Goal: Participate in discussion: Engage in conversation with other users on a specific topic

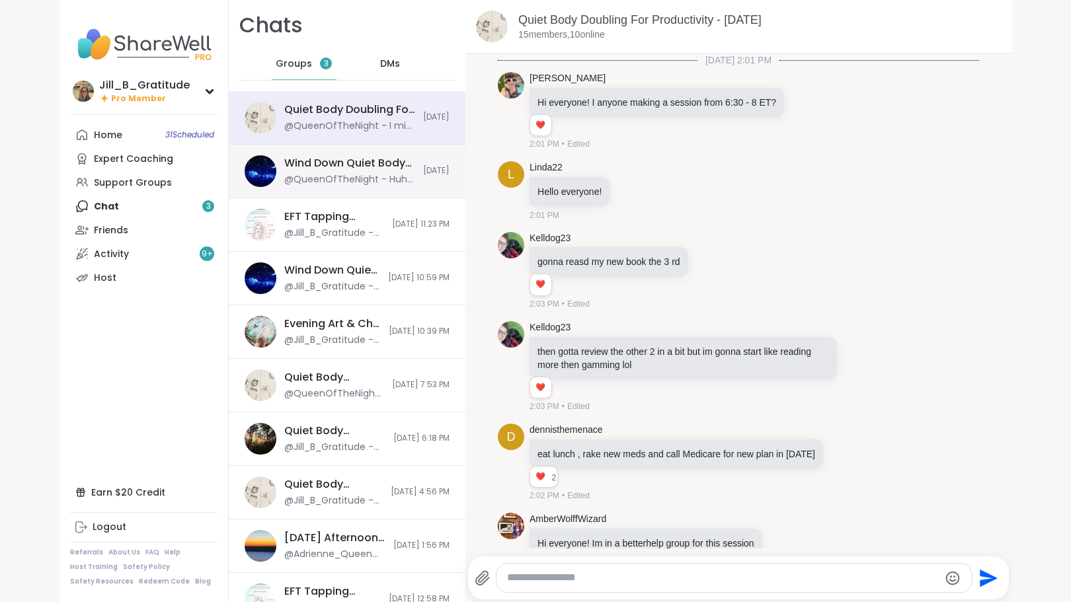
scroll to position [3211, 0]
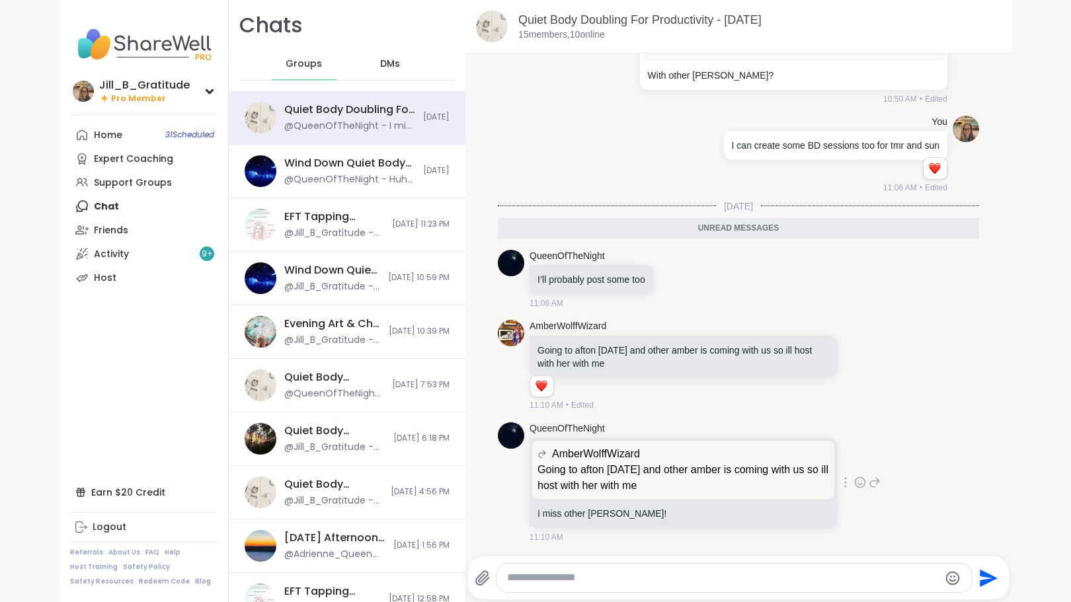
click at [871, 483] on icon at bounding box center [875, 482] width 9 height 9
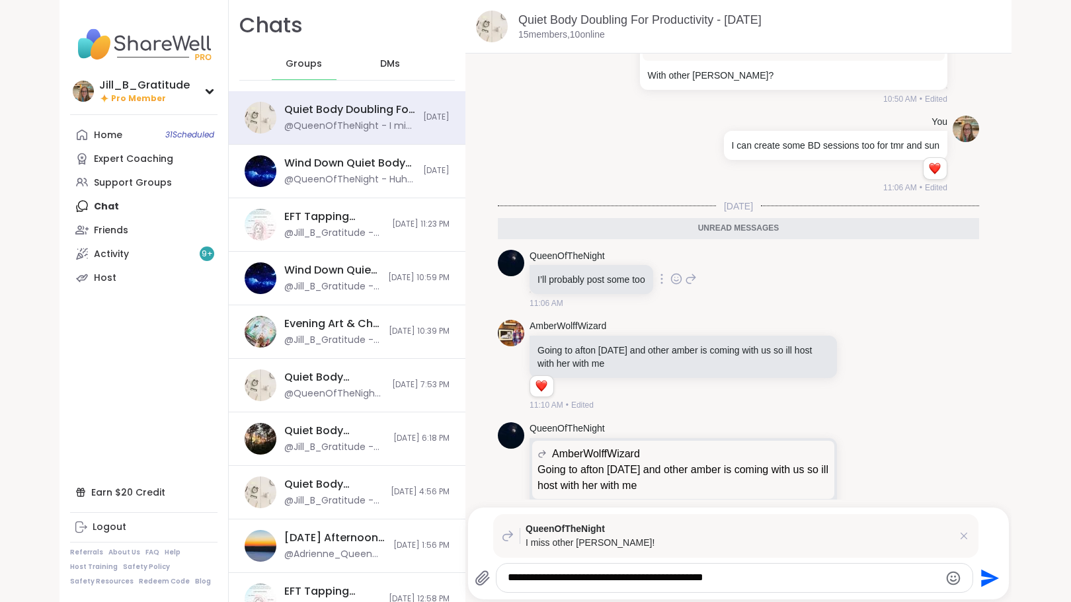
type textarea "**********"
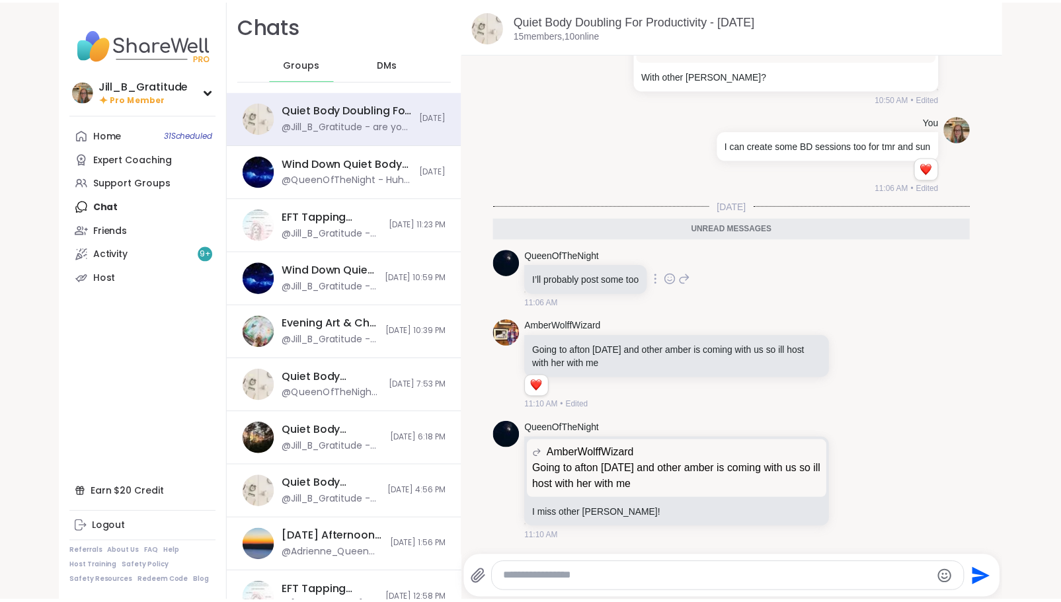
scroll to position [3295, 0]
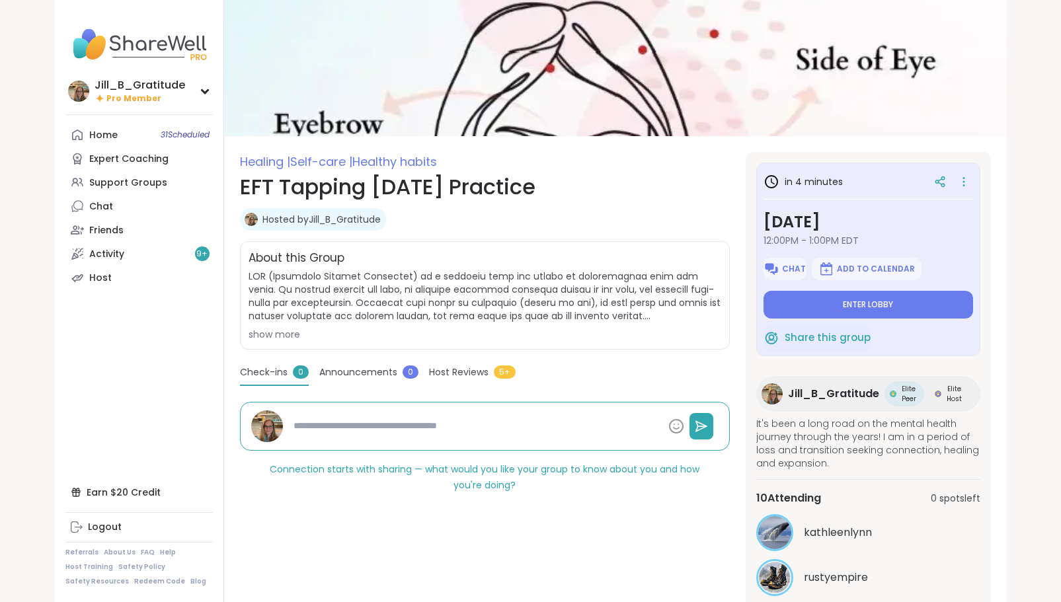
scroll to position [26, 0]
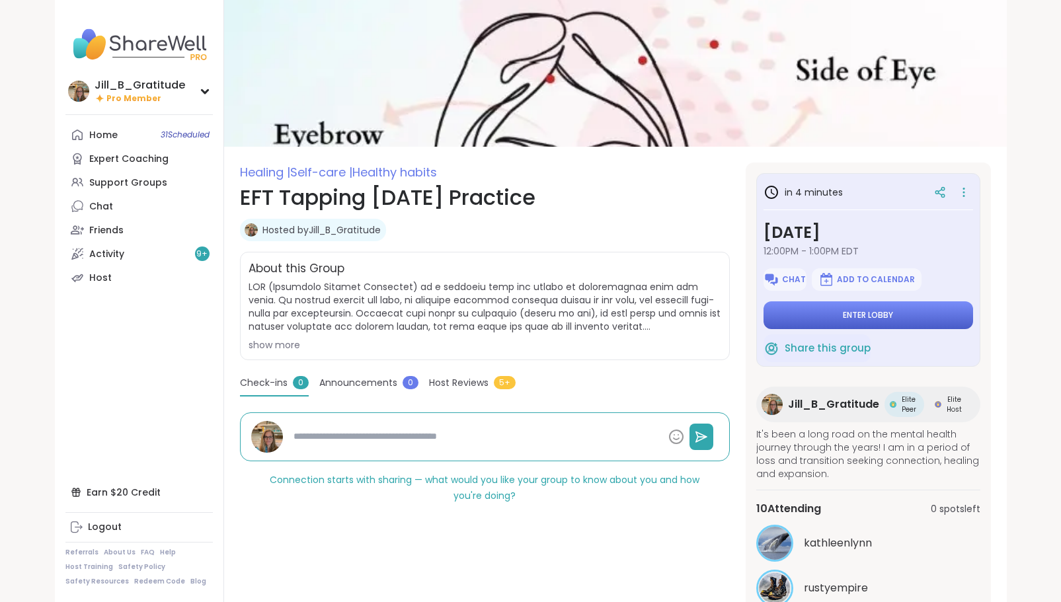
click at [829, 311] on button "Enter lobby" at bounding box center [869, 316] width 210 height 28
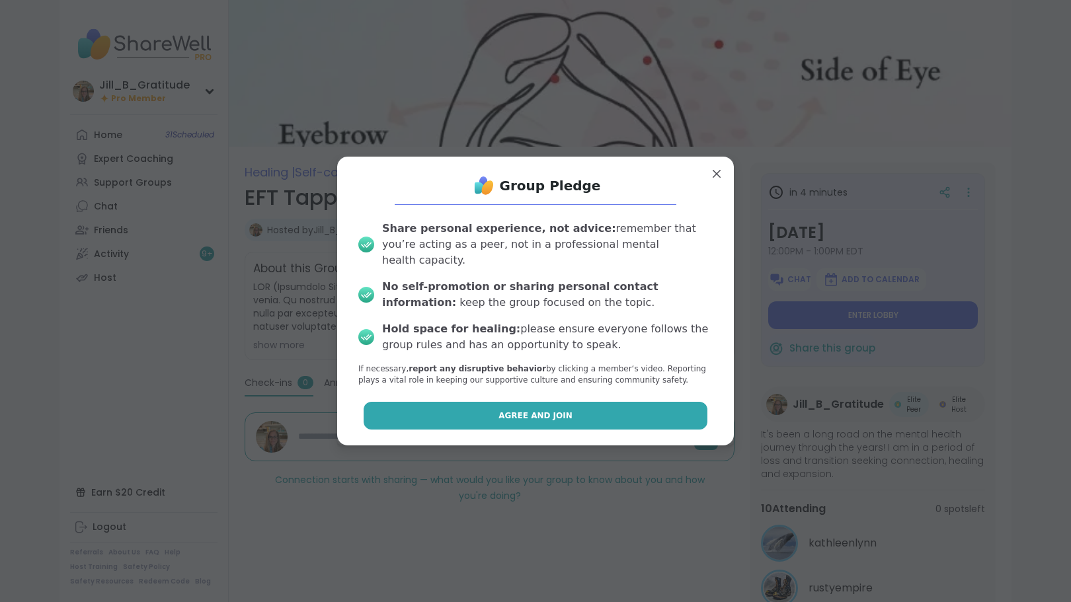
click at [576, 402] on button "Agree and Join" at bounding box center [536, 416] width 345 height 28
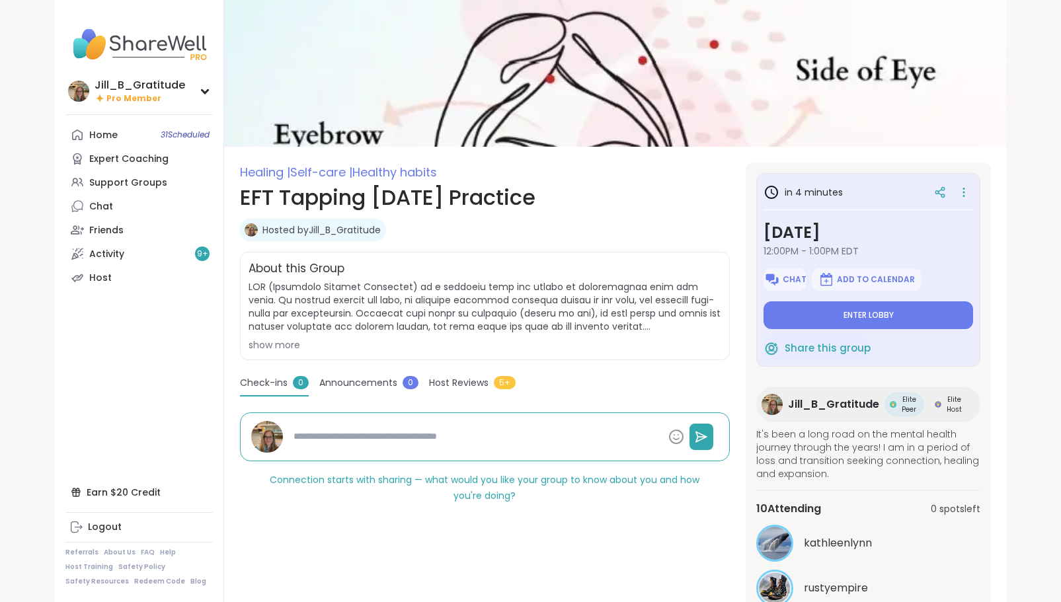
type textarea "*"
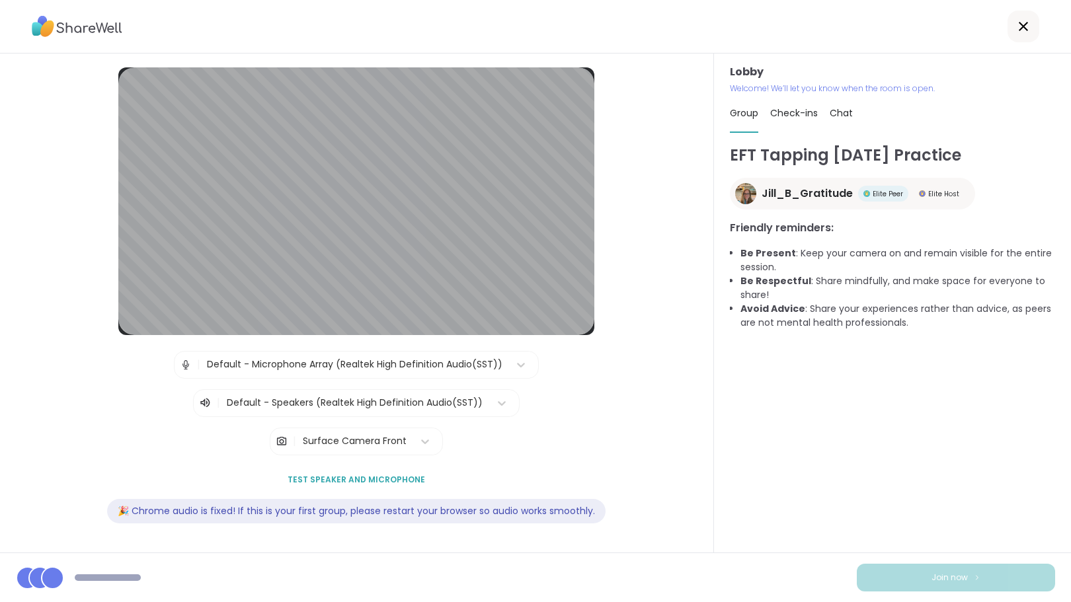
click at [833, 112] on span "Chat" at bounding box center [841, 112] width 23 height 13
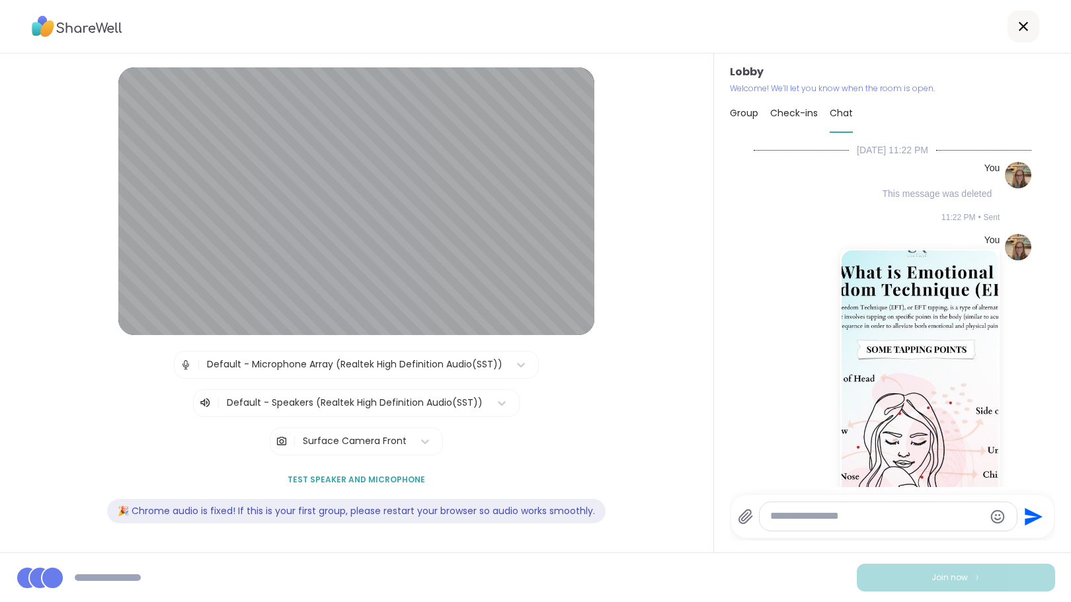
scroll to position [392, 0]
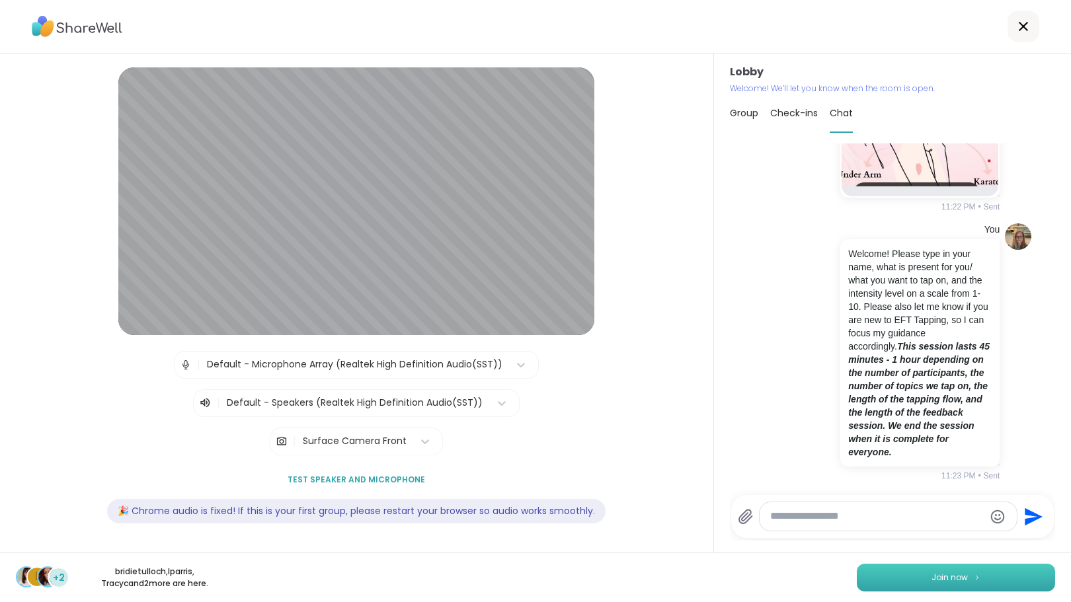
click at [957, 577] on span "Join now" at bounding box center [950, 578] width 36 height 12
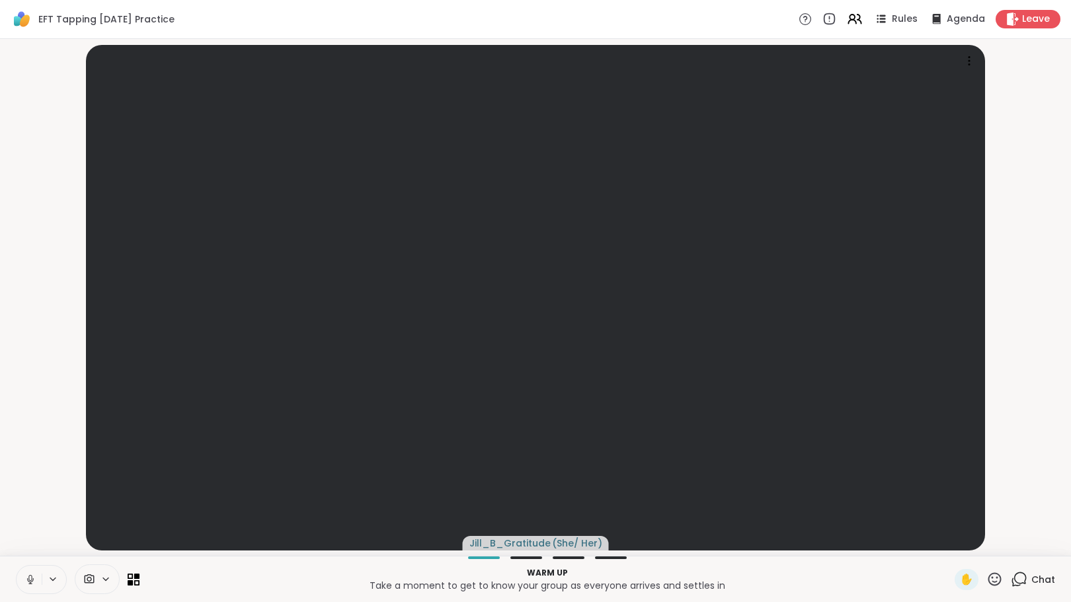
click at [1011, 579] on icon at bounding box center [1019, 579] width 17 height 17
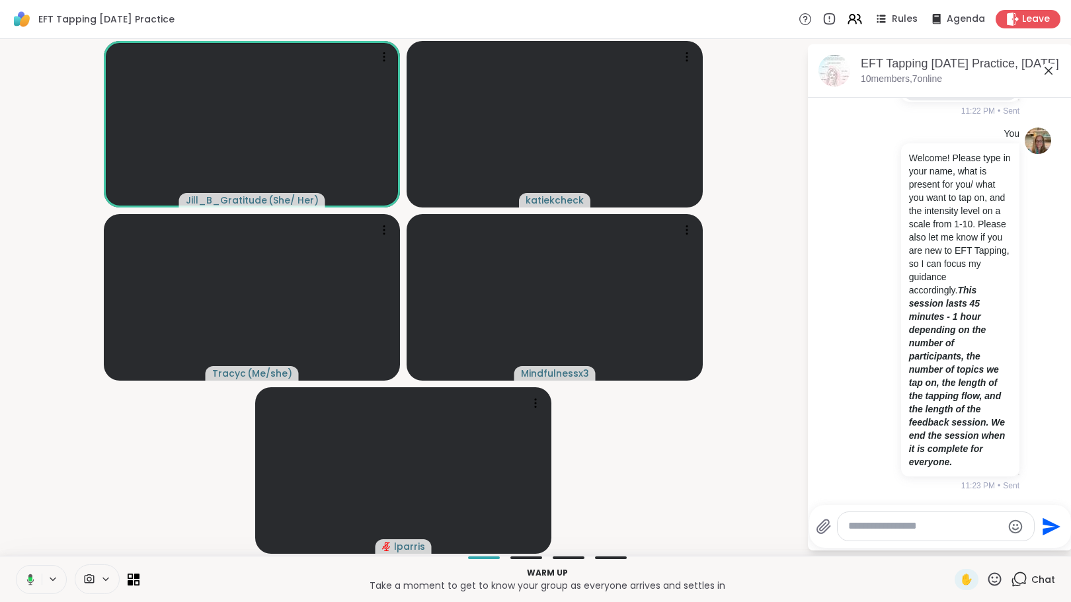
scroll to position [442, 0]
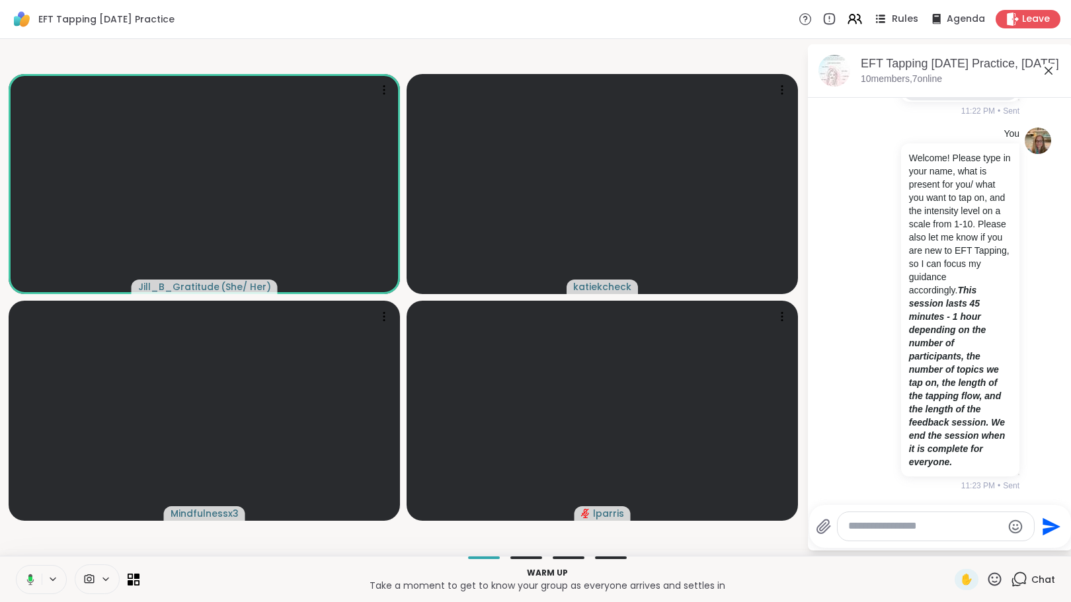
click at [875, 18] on icon at bounding box center [880, 19] width 17 height 17
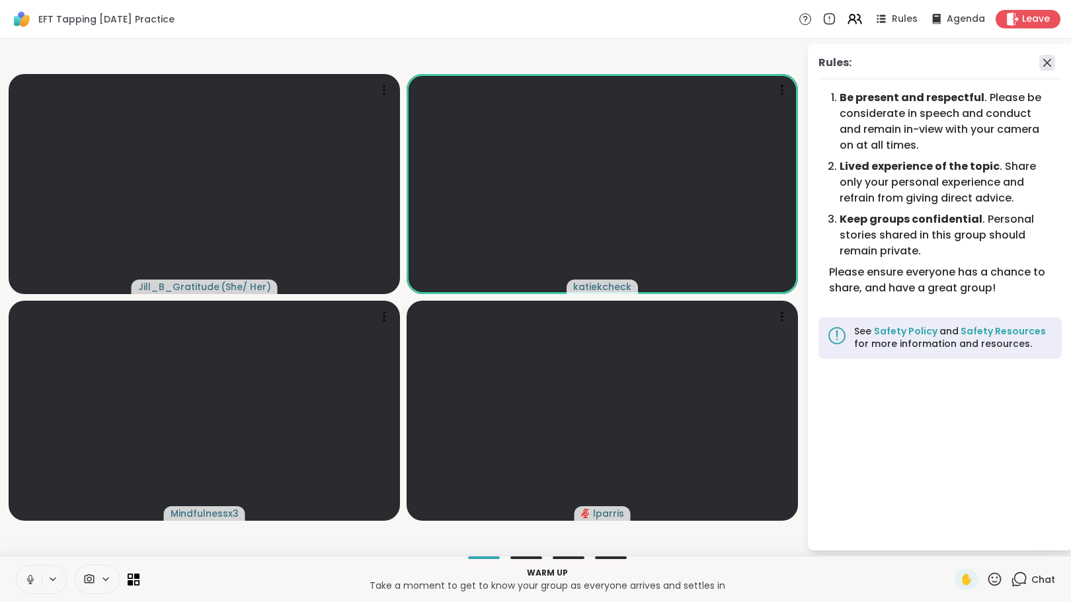
click at [1047, 63] on icon at bounding box center [1048, 63] width 8 height 8
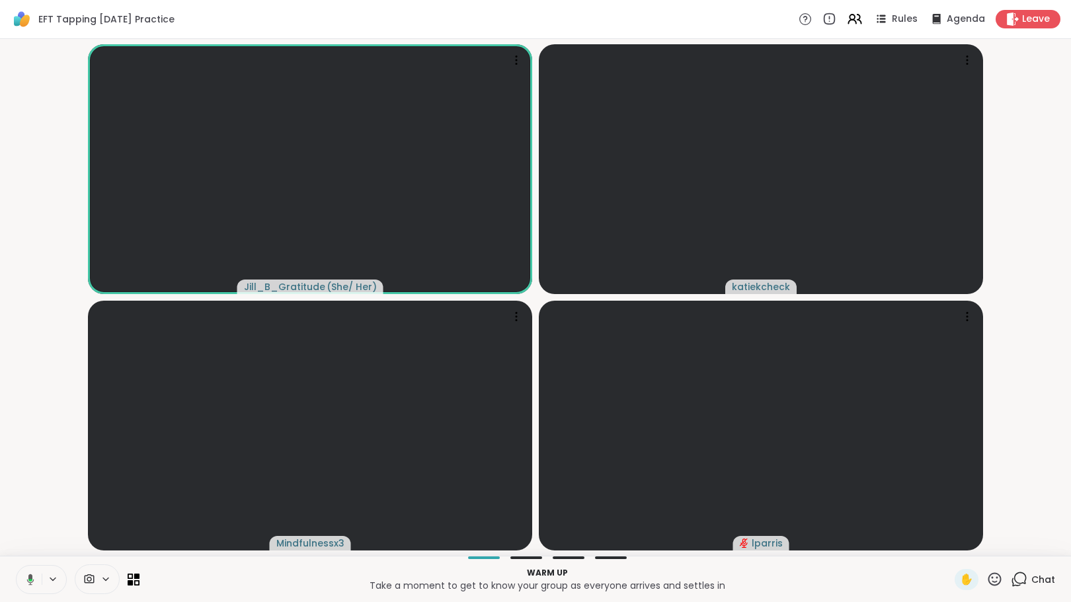
click at [1011, 582] on icon at bounding box center [1019, 579] width 17 height 17
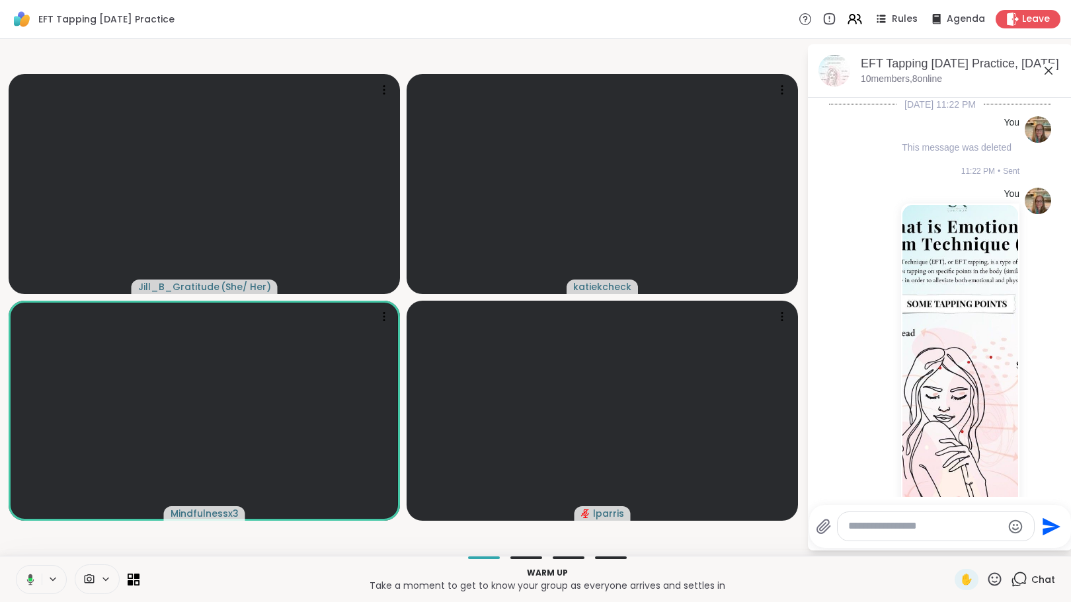
scroll to position [442, 0]
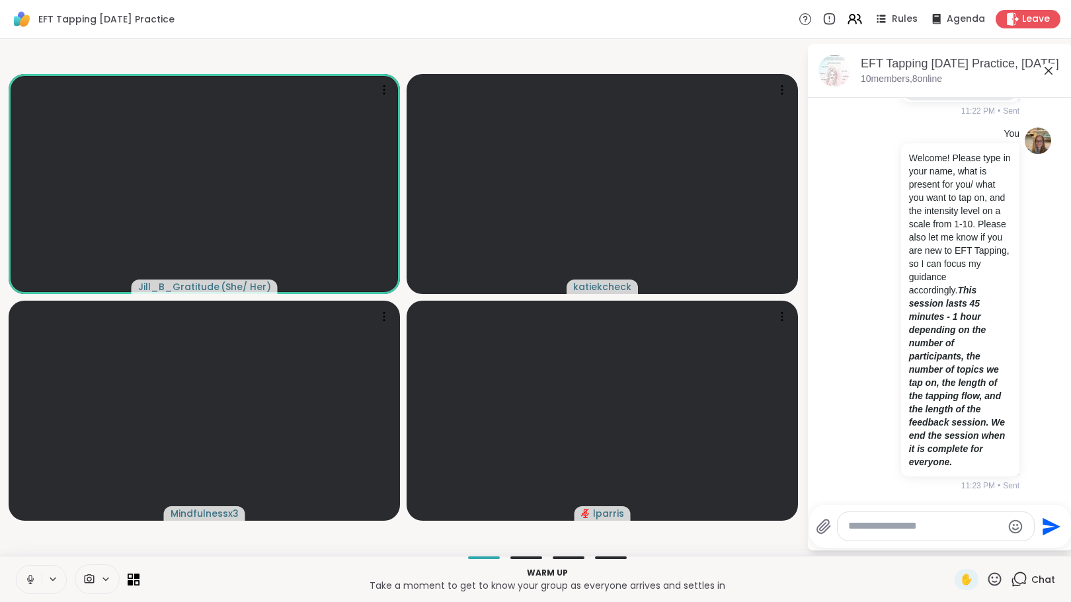
click at [887, 530] on textarea "Type your message" at bounding box center [925, 527] width 154 height 14
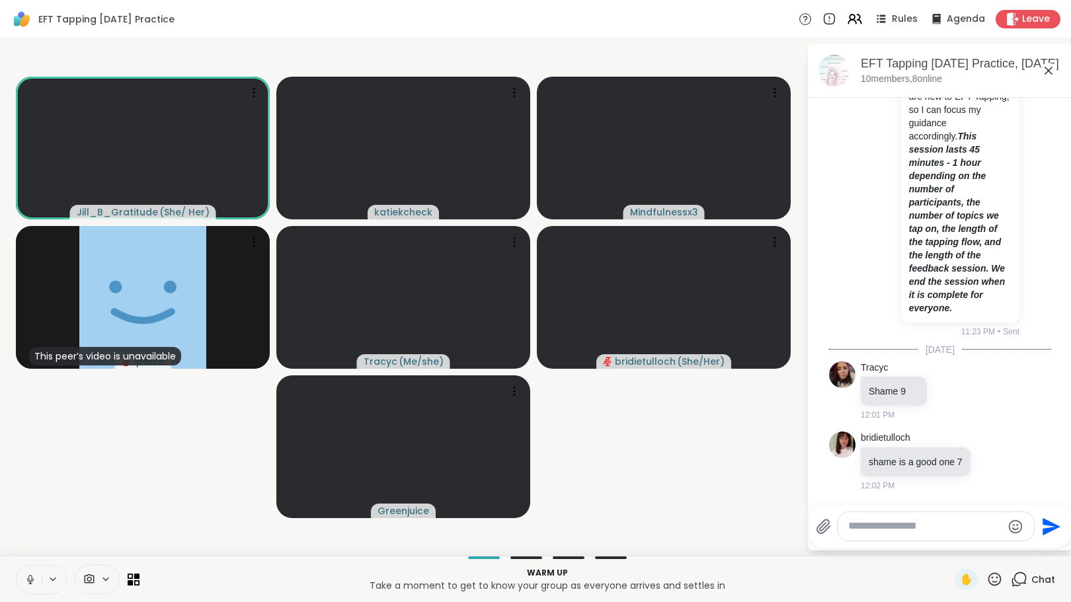
scroll to position [628, 0]
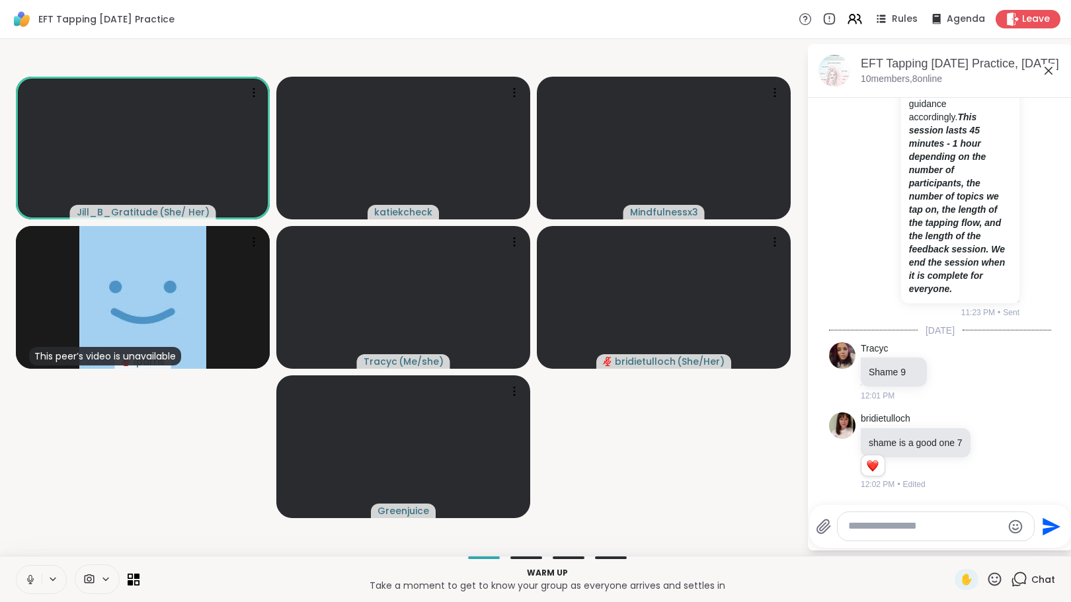
click at [870, 528] on textarea "Type your message" at bounding box center [925, 527] width 154 height 14
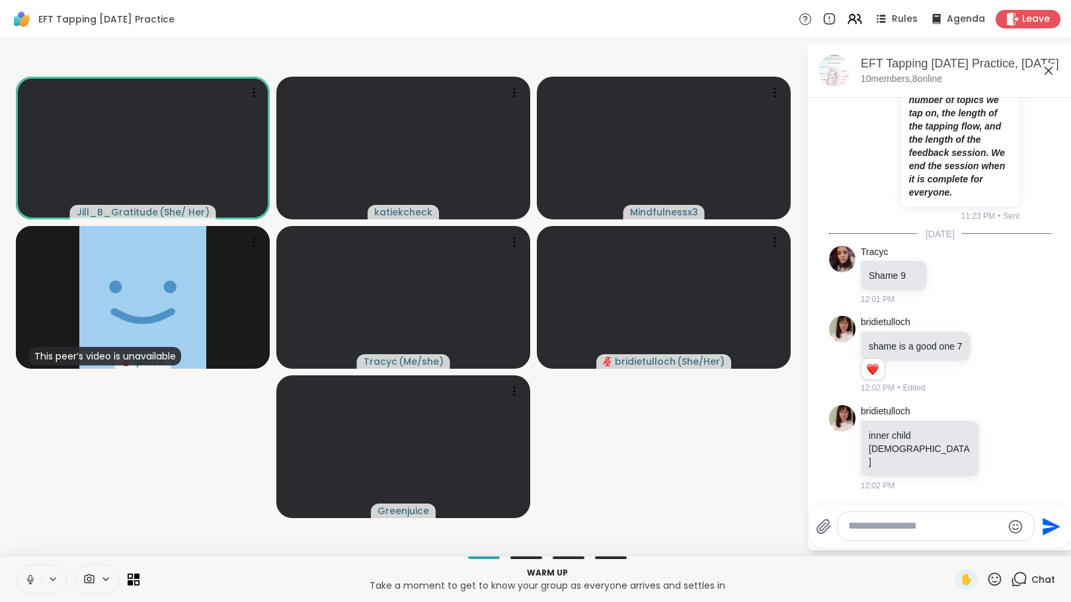
scroll to position [718, 0]
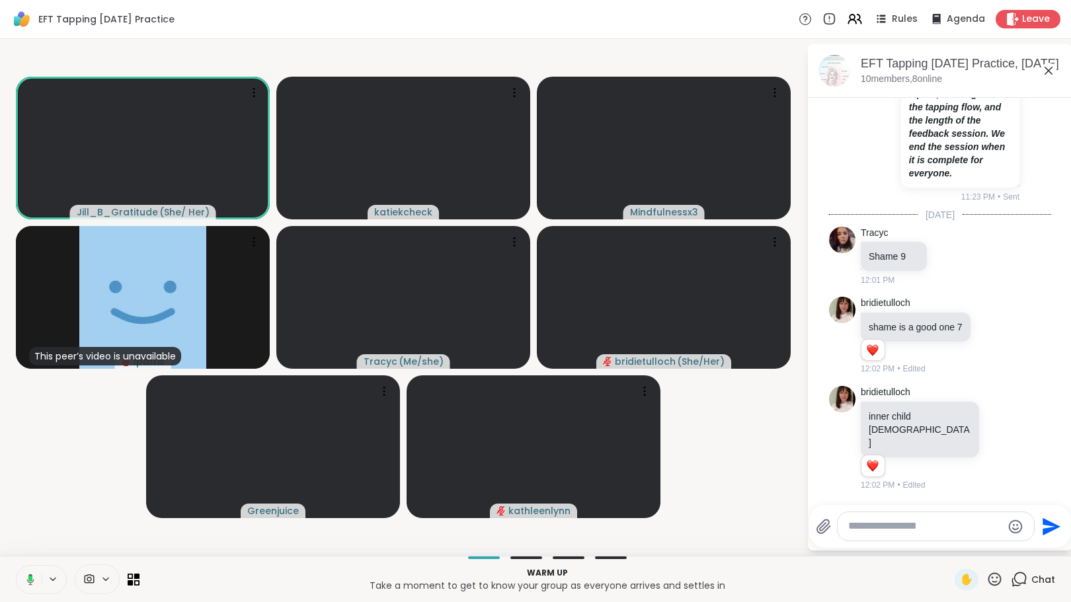
drag, startPoint x: 862, startPoint y: 528, endPoint x: 853, endPoint y: 526, distance: 9.0
click at [853, 526] on textarea "Type your message" at bounding box center [925, 527] width 154 height 14
click at [876, 531] on textarea "Type your message" at bounding box center [925, 527] width 154 height 14
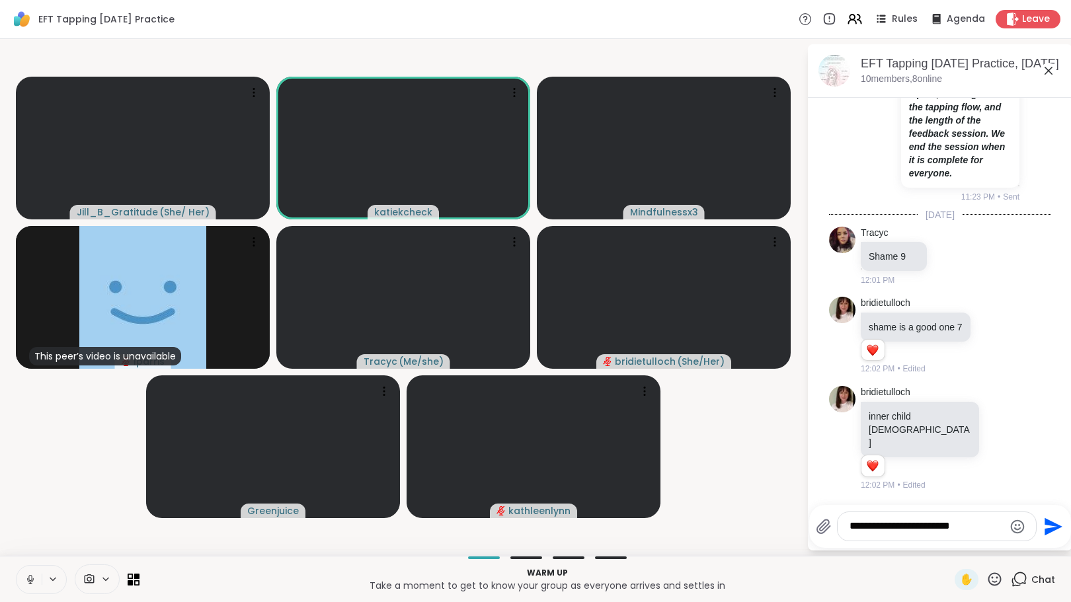
type textarea "**********"
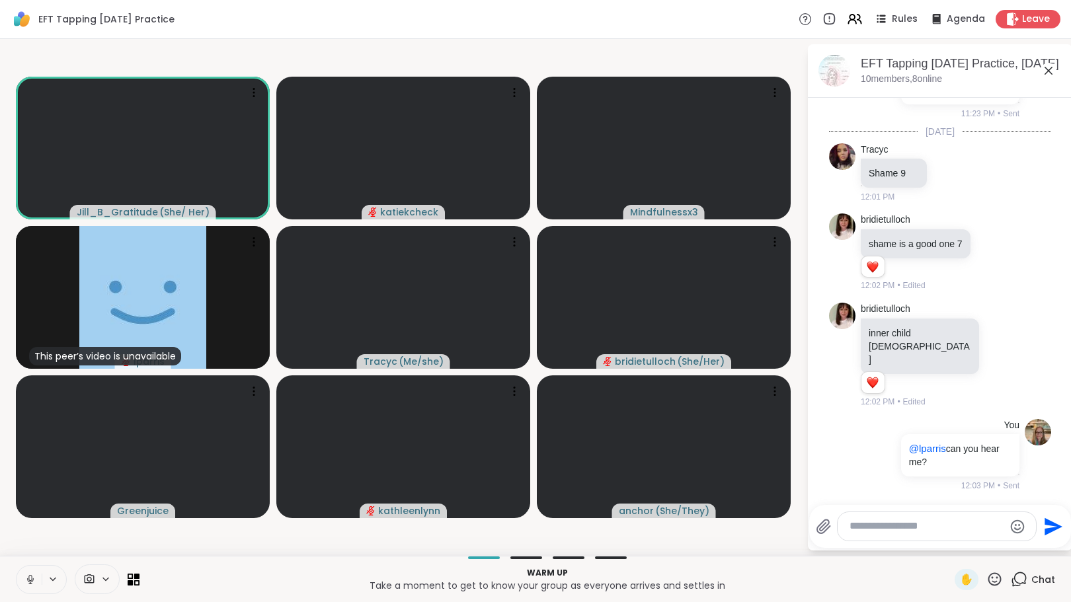
click at [919, 533] on textarea "Type your message" at bounding box center [927, 527] width 154 height 14
click at [921, 531] on textarea "Type your message" at bounding box center [927, 527] width 154 height 14
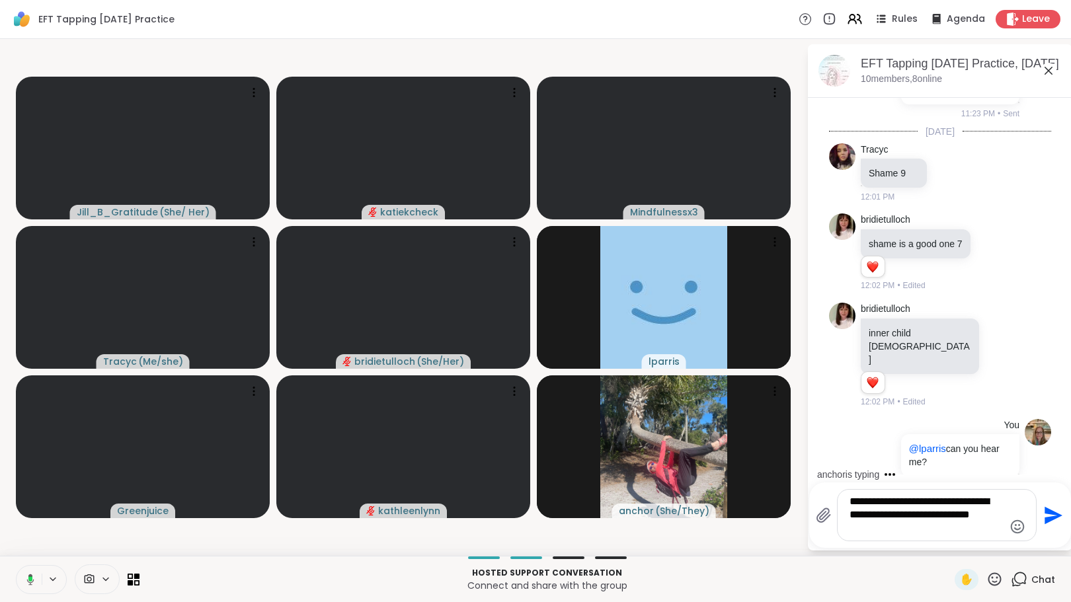
scroll to position [908, 0]
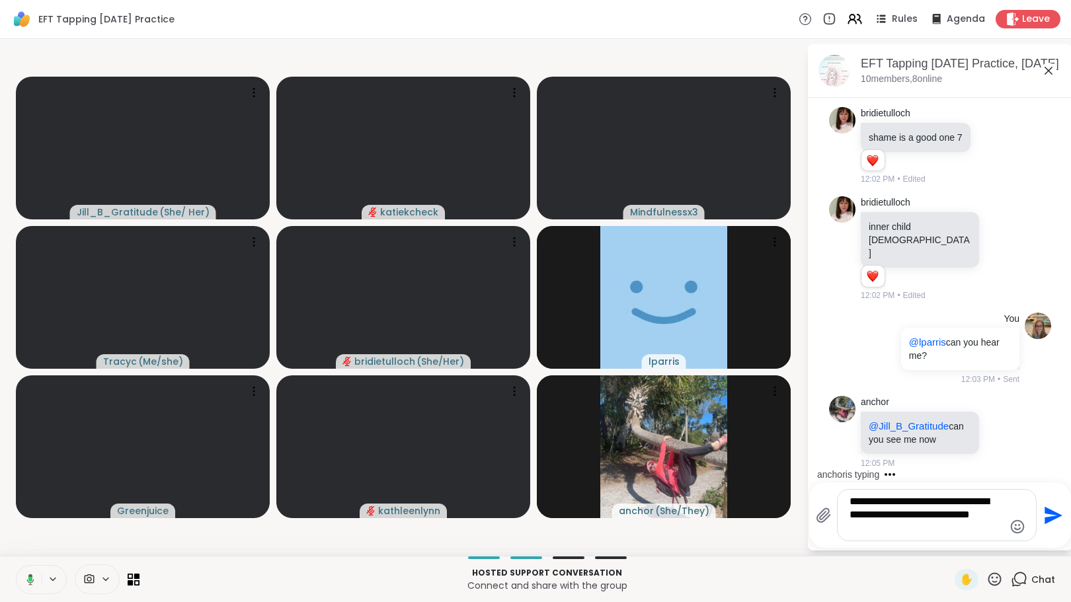
drag, startPoint x: 913, startPoint y: 530, endPoint x: 844, endPoint y: 507, distance: 72.6
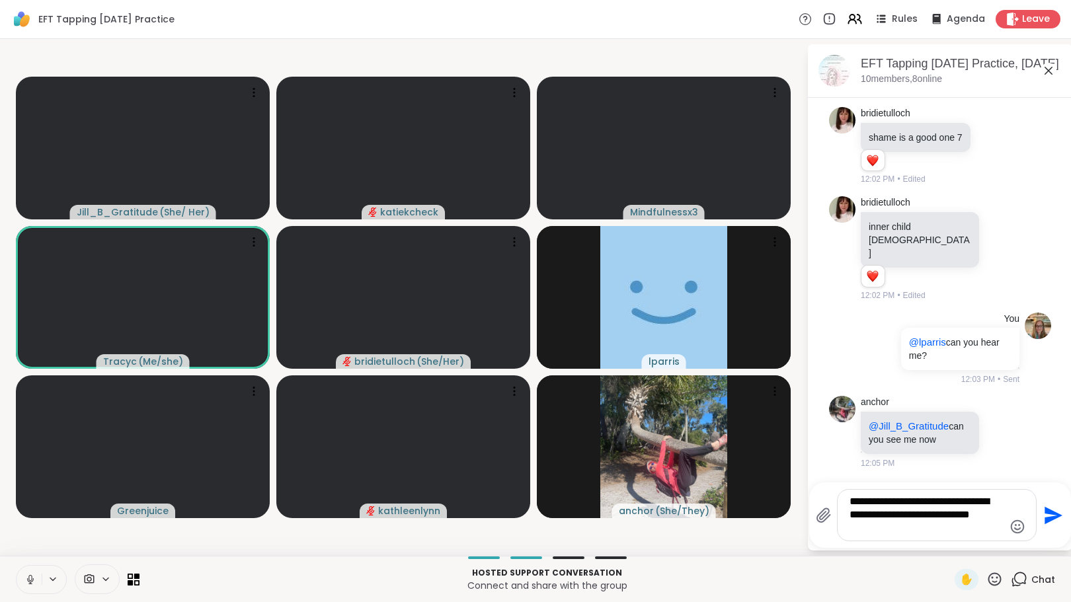
type textarea "**********"
drag, startPoint x: 844, startPoint y: 507, endPoint x: 932, endPoint y: 539, distance: 93.7
click at [932, 539] on div "**********" at bounding box center [937, 515] width 198 height 51
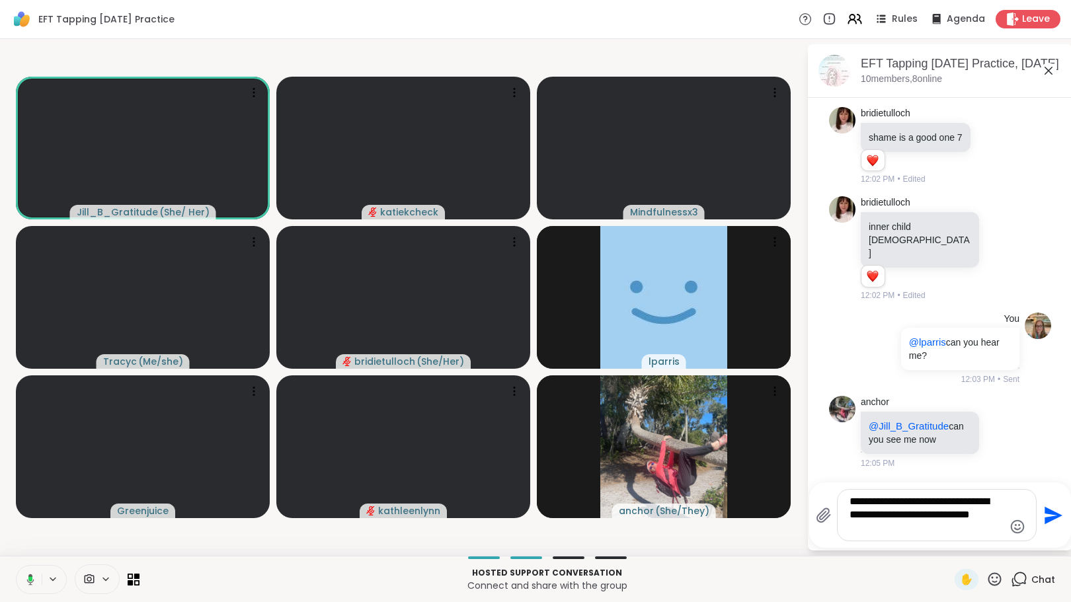
drag, startPoint x: 912, startPoint y: 534, endPoint x: 829, endPoint y: 493, distance: 92.9
click at [829, 493] on div "**********" at bounding box center [926, 515] width 221 height 52
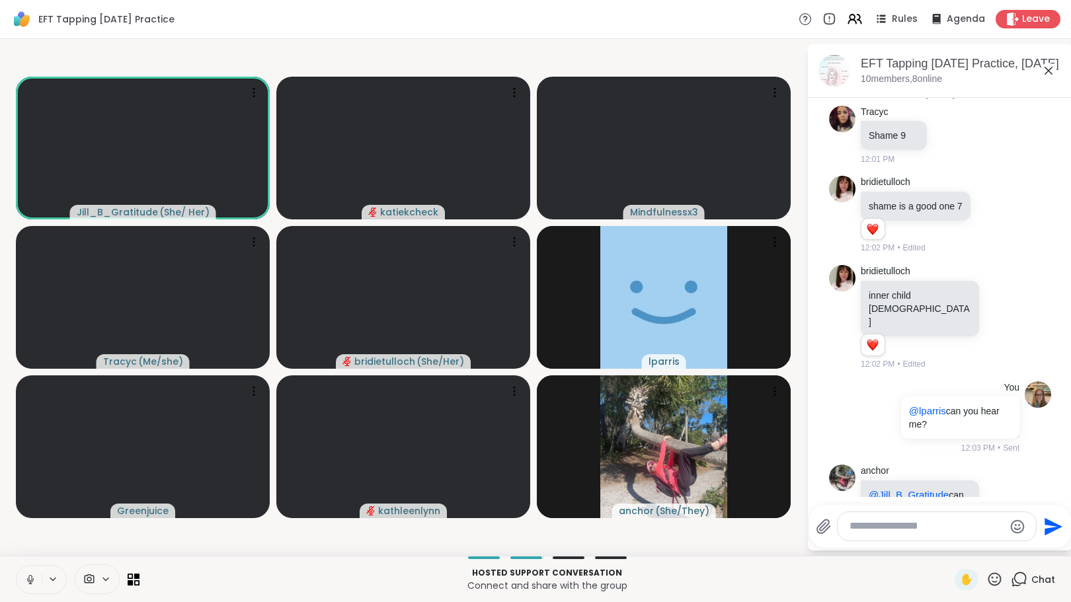
scroll to position [886, 0]
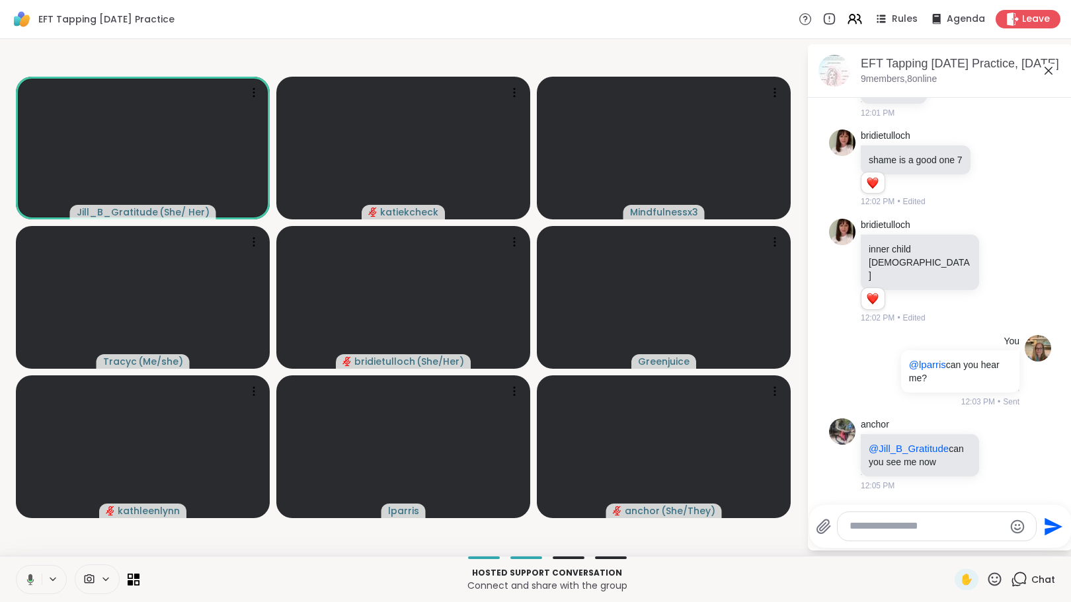
click at [899, 527] on textarea "Type your message" at bounding box center [927, 527] width 154 height 14
click at [898, 528] on textarea "Type your message" at bounding box center [927, 527] width 154 height 14
click at [872, 17] on icon at bounding box center [880, 19] width 17 height 17
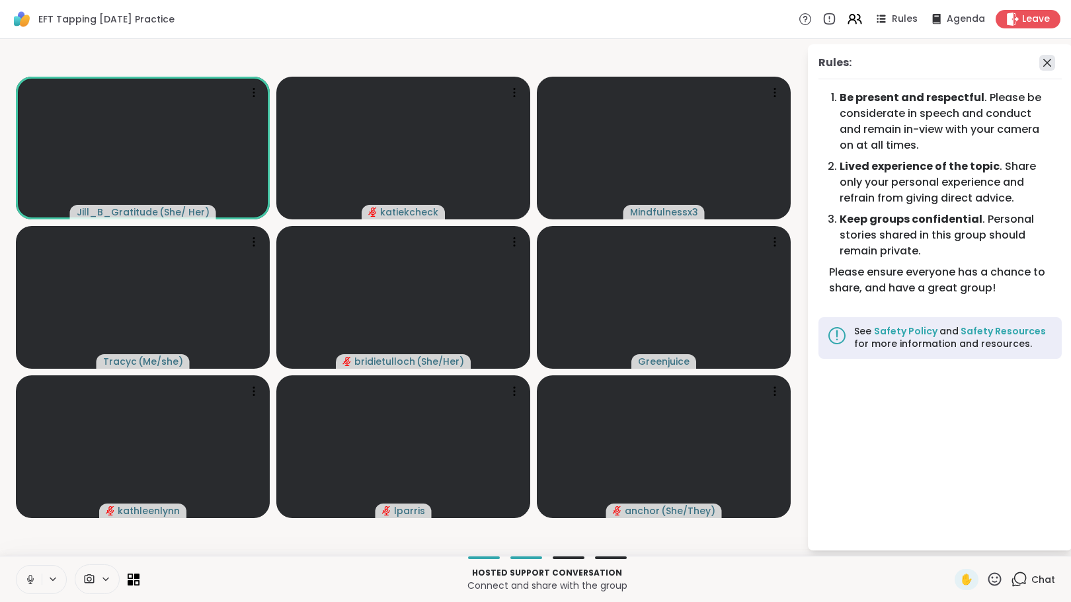
click at [1048, 65] on icon at bounding box center [1048, 63] width 16 height 16
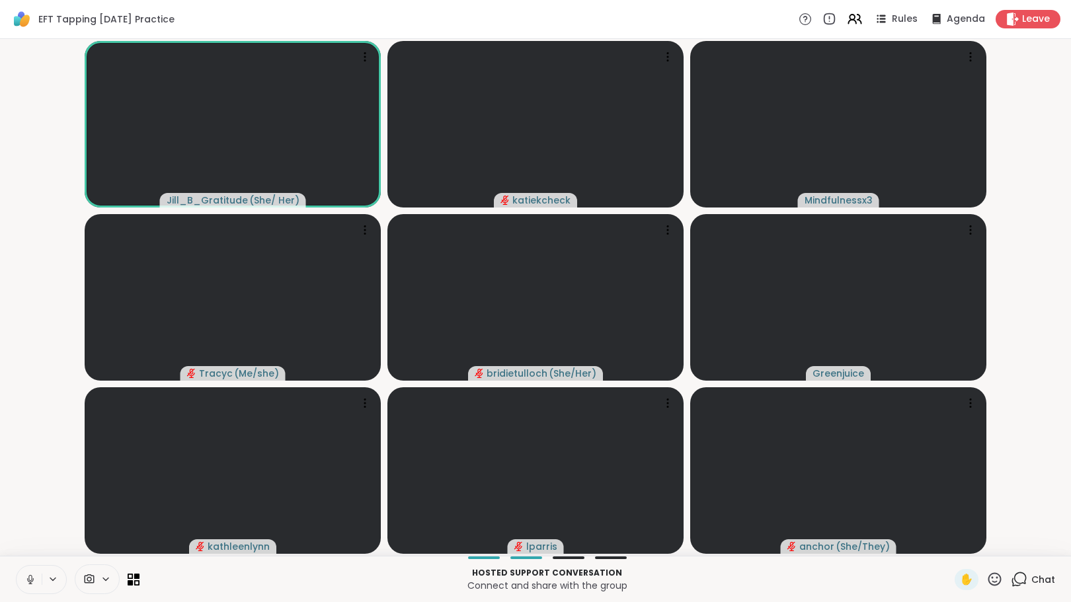
click at [1011, 581] on icon at bounding box center [1019, 579] width 17 height 17
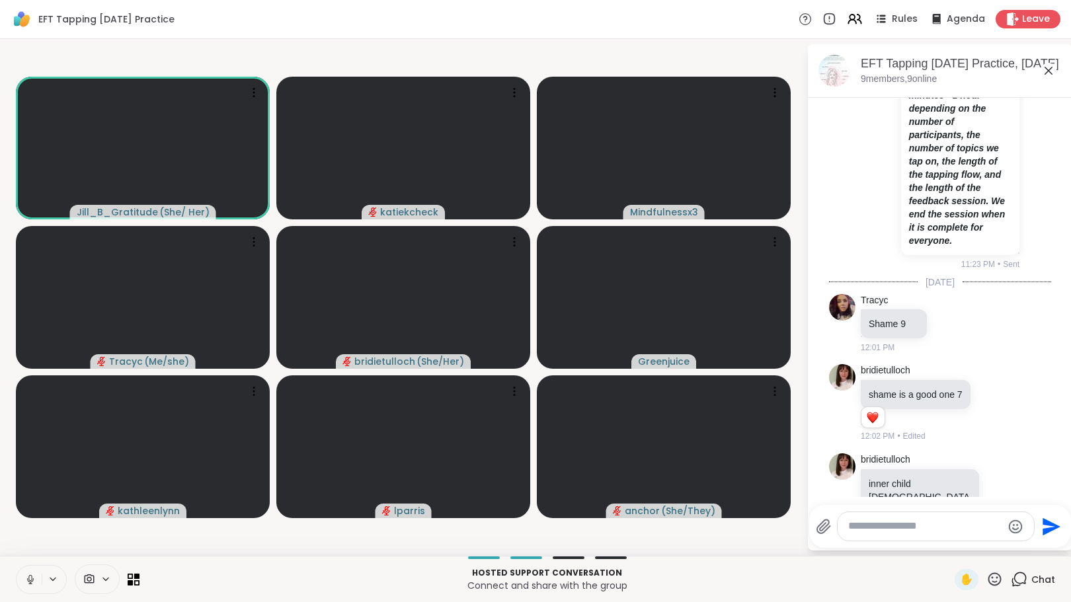
scroll to position [969, 0]
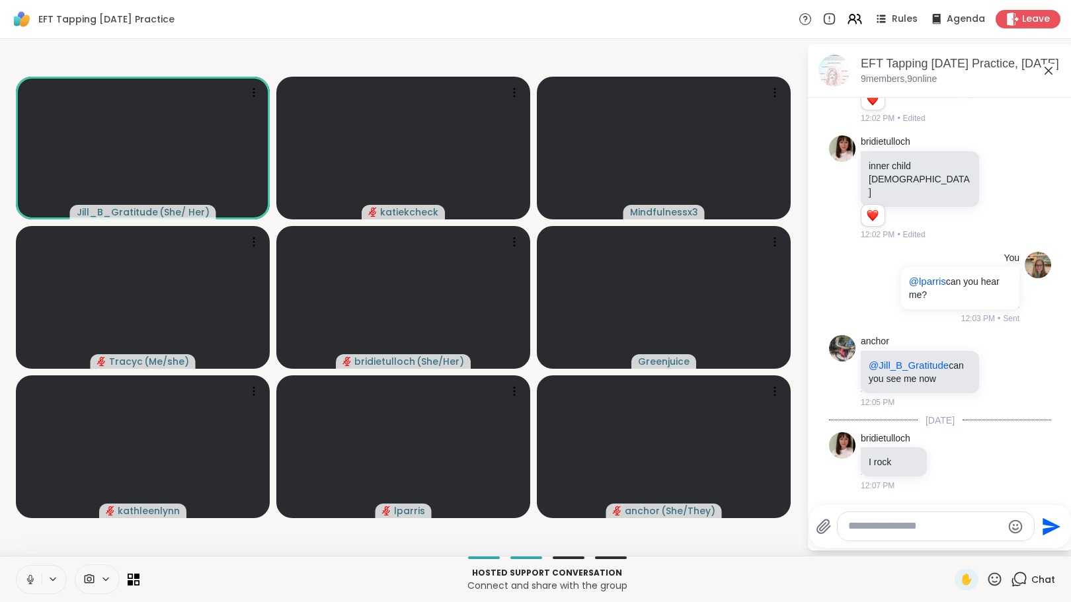
click at [847, 27] on div "Rules Agenda Leave" at bounding box center [930, 19] width 262 height 19
click at [846, 23] on icon at bounding box center [854, 19] width 17 height 17
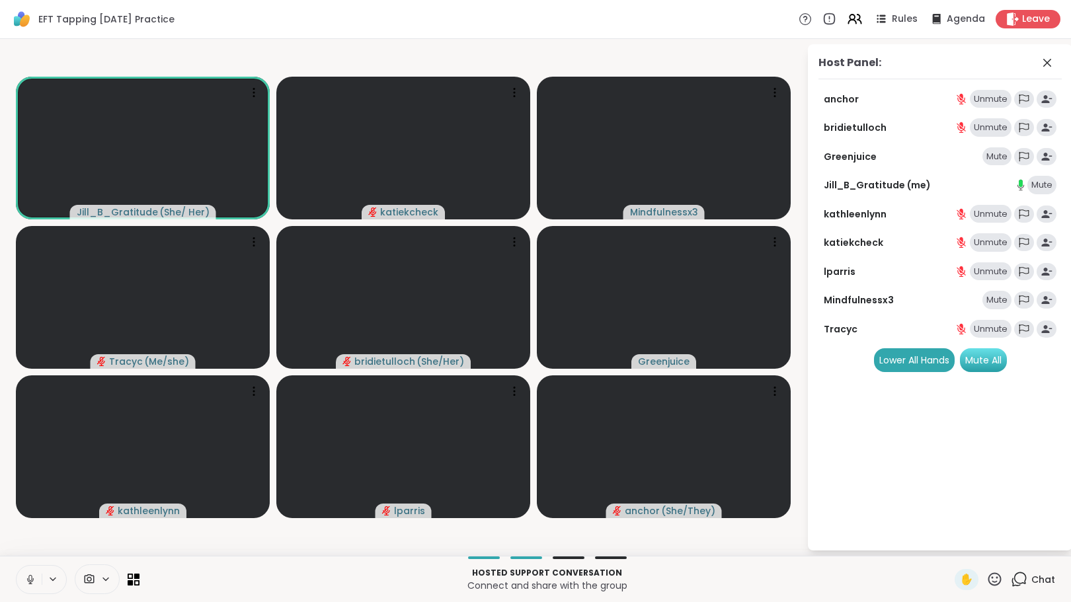
click at [983, 364] on div "Mute All" at bounding box center [983, 361] width 47 height 24
click at [1047, 61] on icon at bounding box center [1048, 63] width 16 height 16
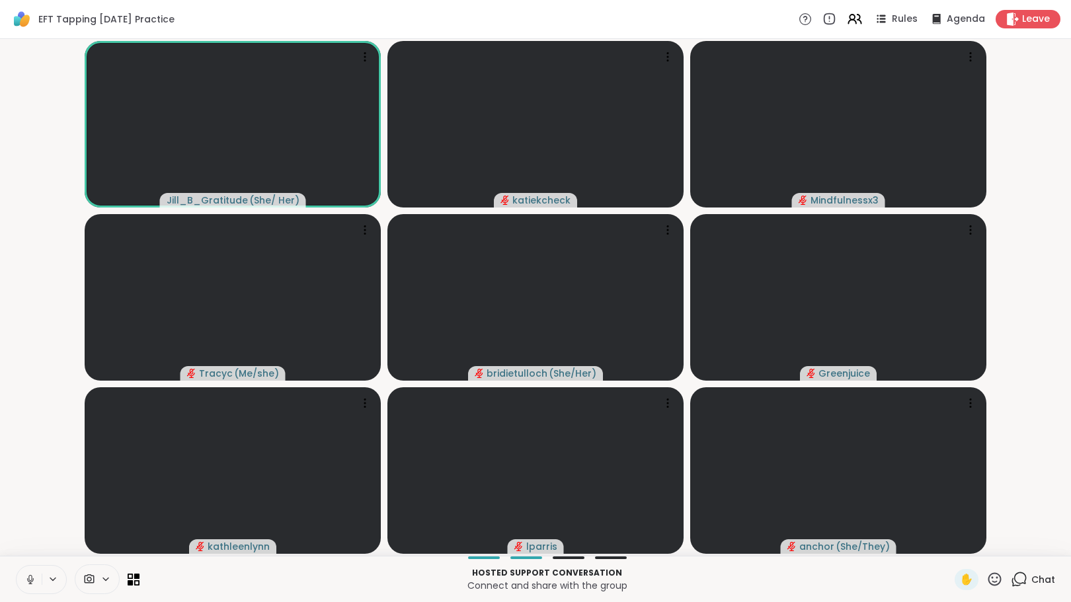
click at [1011, 580] on icon at bounding box center [1019, 579] width 17 height 17
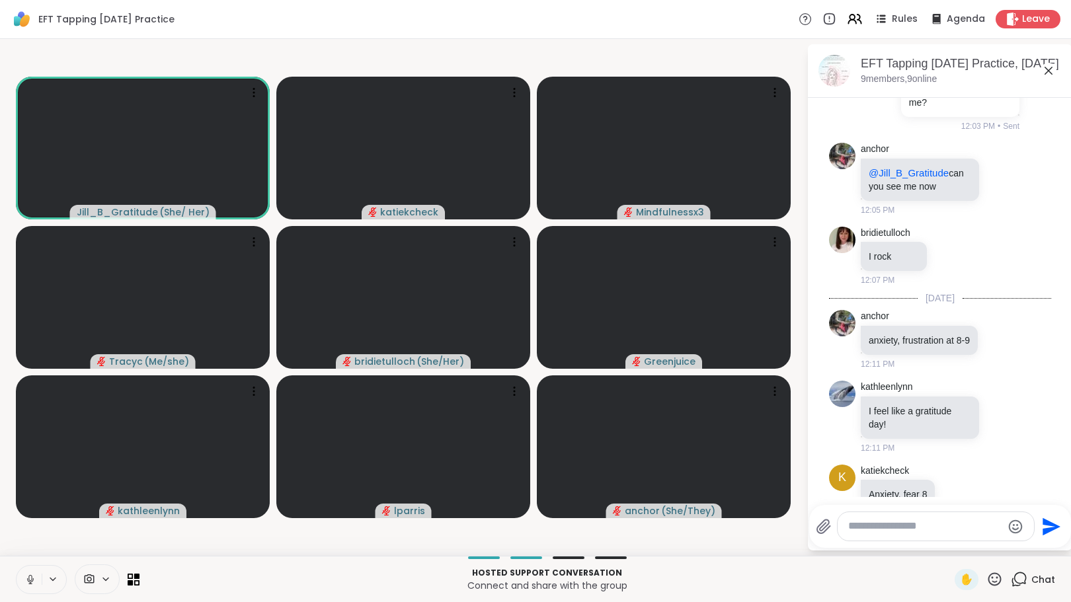
scroll to position [1291, 0]
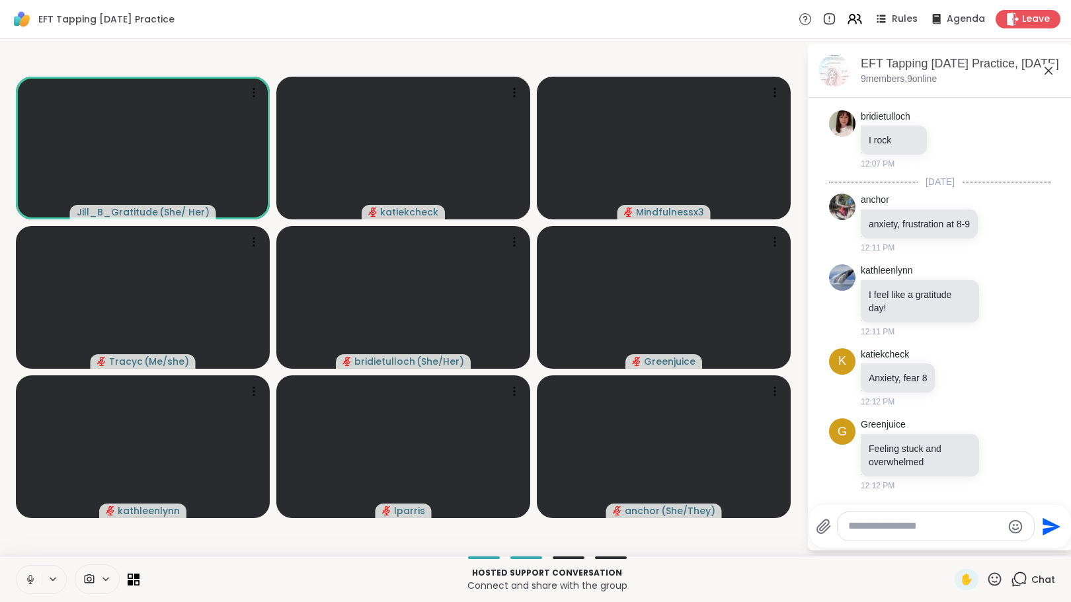
click at [956, 530] on textarea "Type your message" at bounding box center [925, 527] width 154 height 14
click at [970, 526] on textarea "**********" at bounding box center [927, 527] width 154 height 14
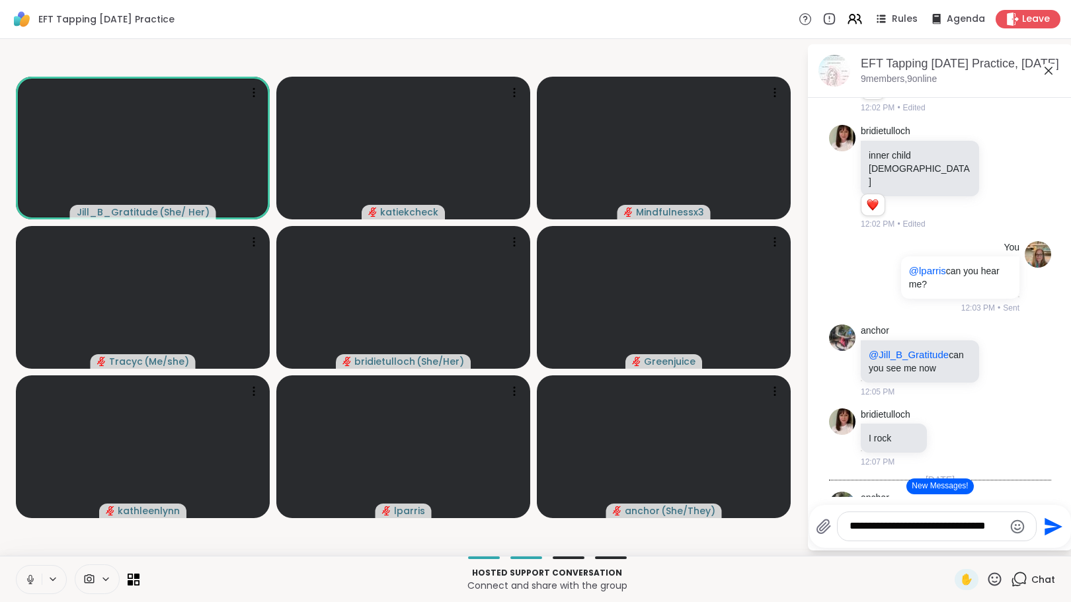
scroll to position [1374, 0]
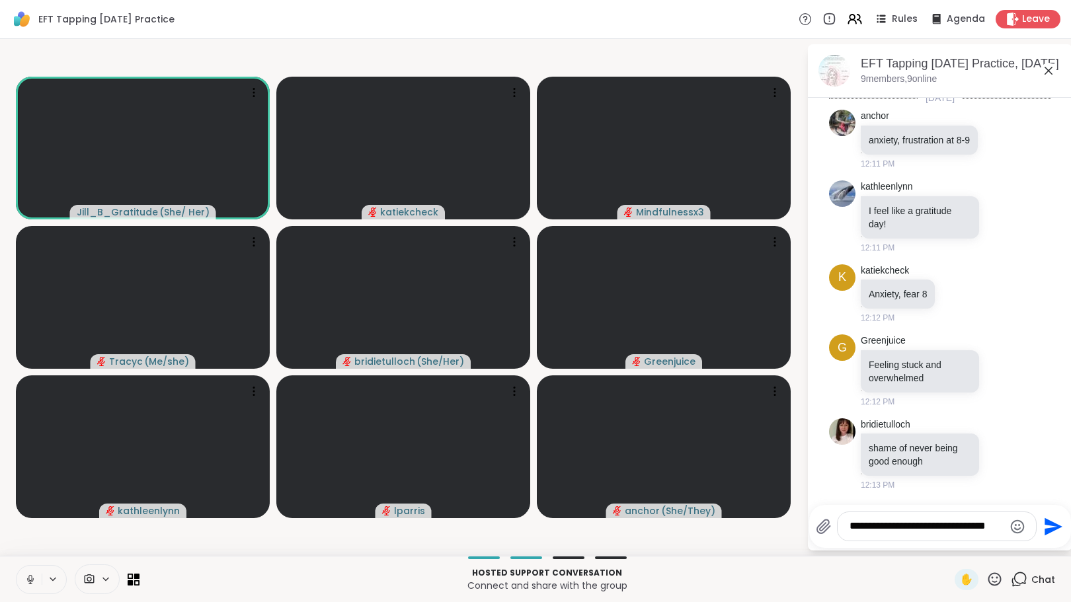
click at [1003, 523] on div "**********" at bounding box center [937, 527] width 198 height 28
click at [1001, 527] on textarea "**********" at bounding box center [927, 527] width 154 height 14
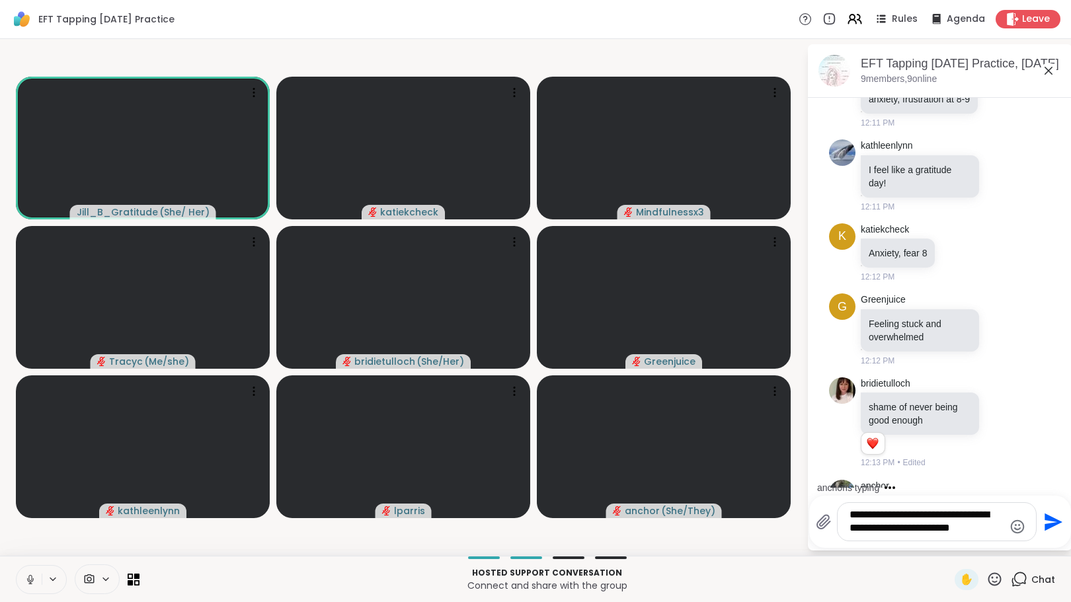
scroll to position [1550, 0]
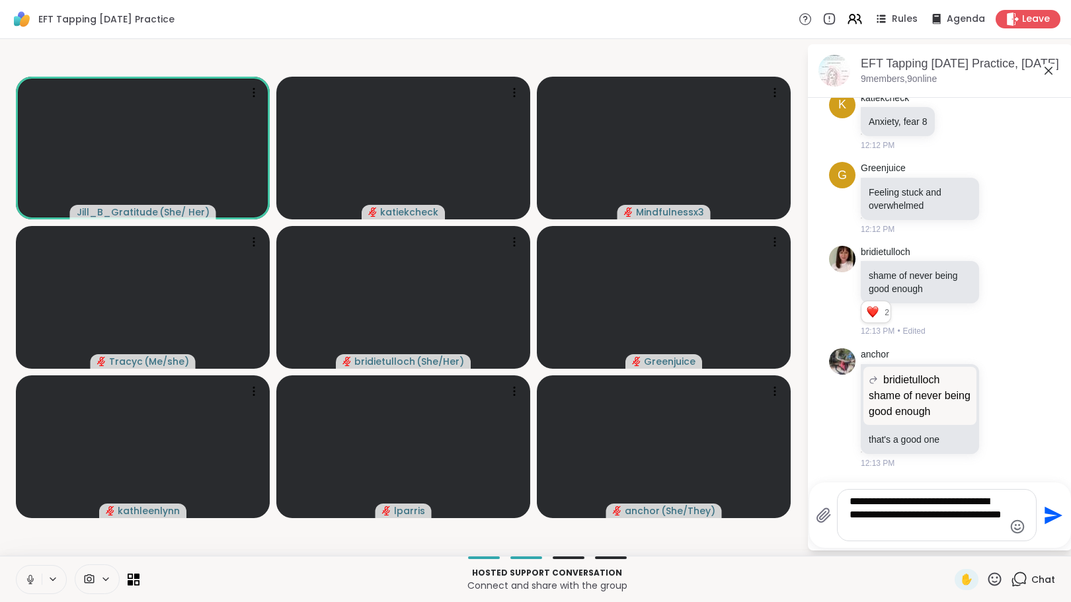
click at [1000, 502] on textarea "**********" at bounding box center [927, 515] width 154 height 40
click at [884, 502] on textarea "**********" at bounding box center [927, 515] width 154 height 40
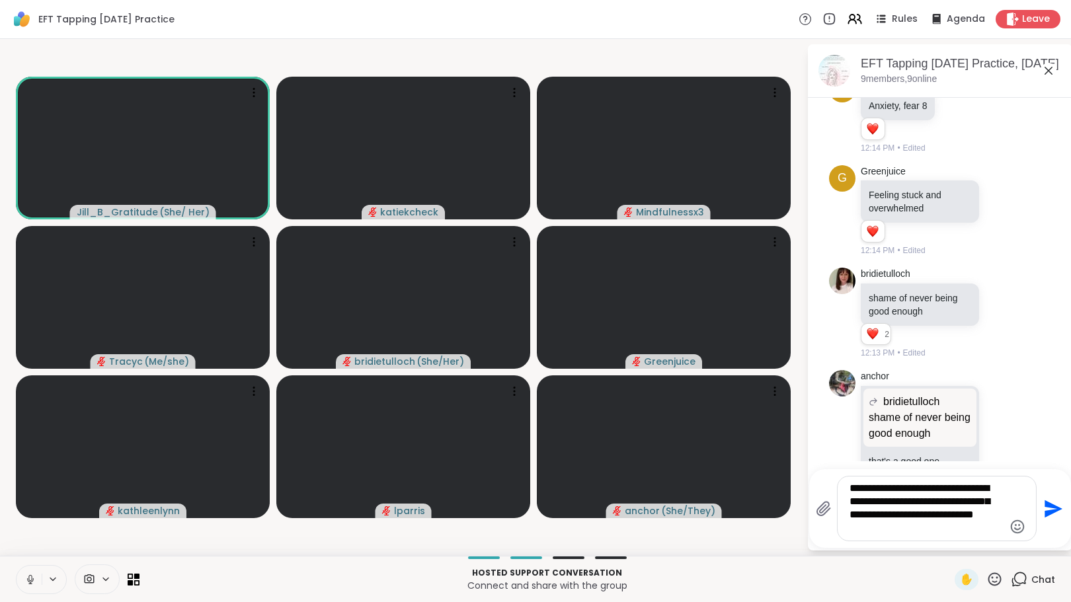
scroll to position [1614, 0]
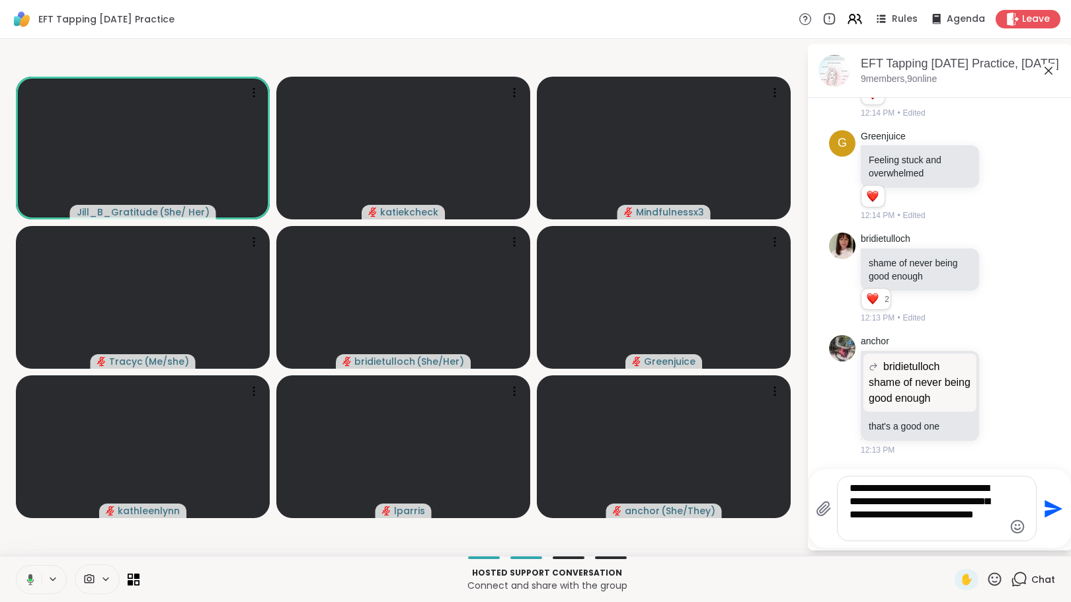
click at [913, 529] on textarea "**********" at bounding box center [927, 509] width 154 height 54
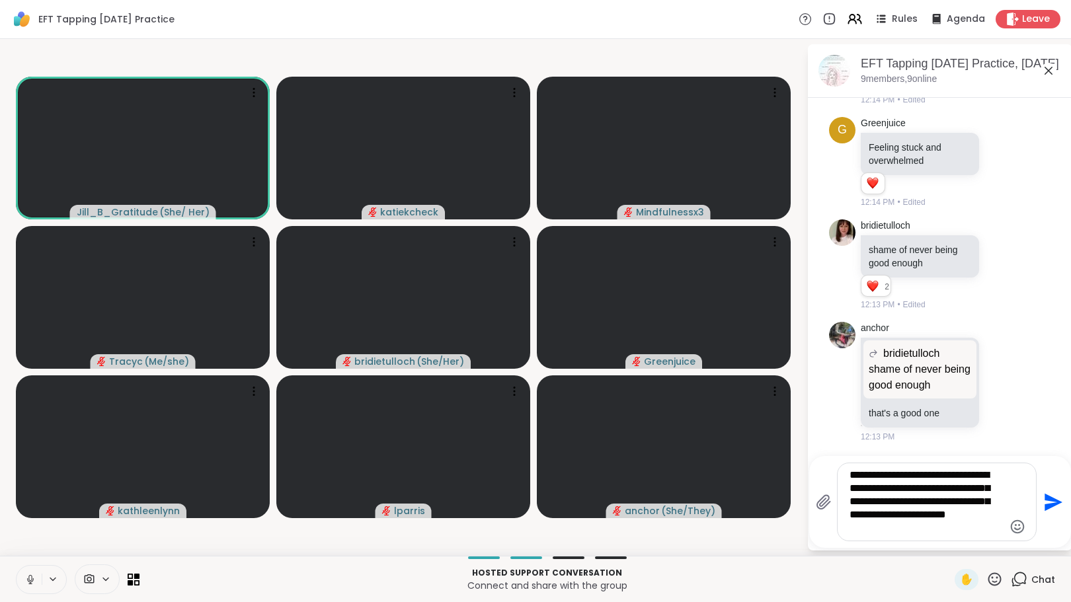
type textarea "**********"
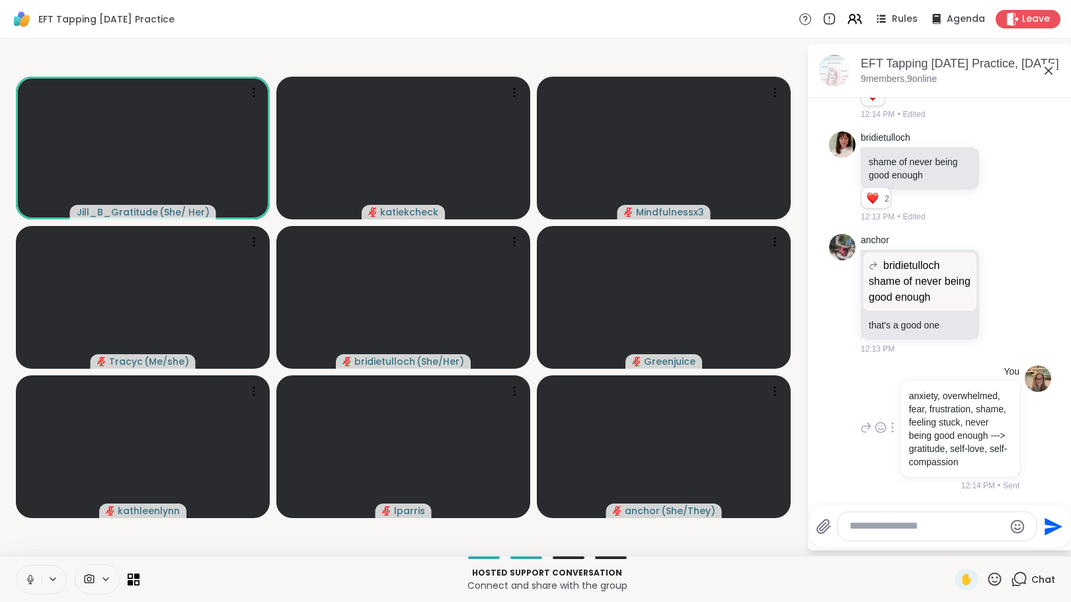
click at [887, 420] on div at bounding box center [893, 428] width 12 height 16
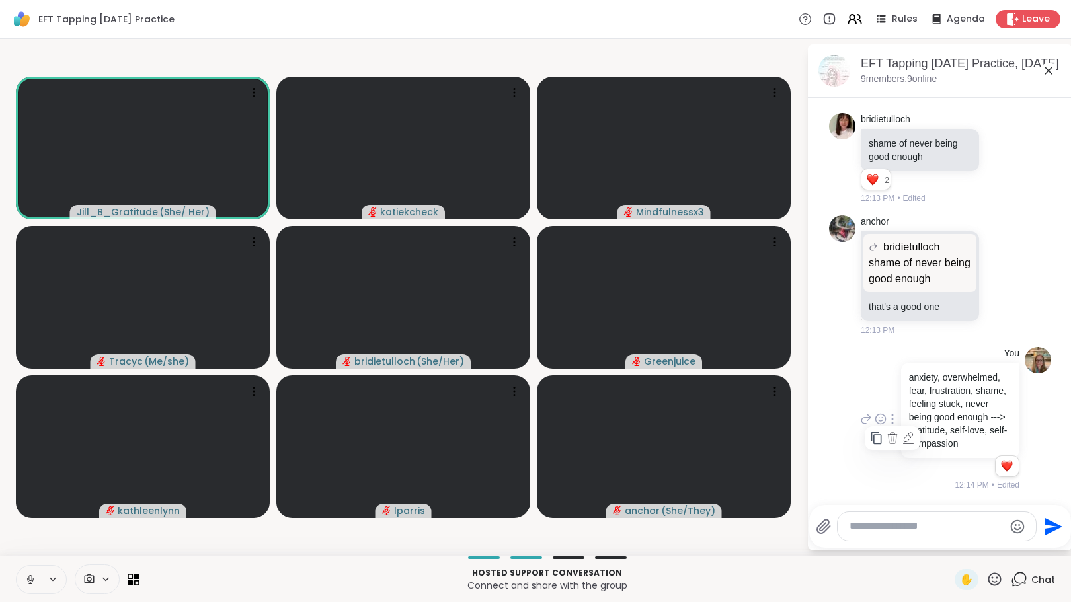
click at [902, 432] on icon at bounding box center [908, 438] width 13 height 13
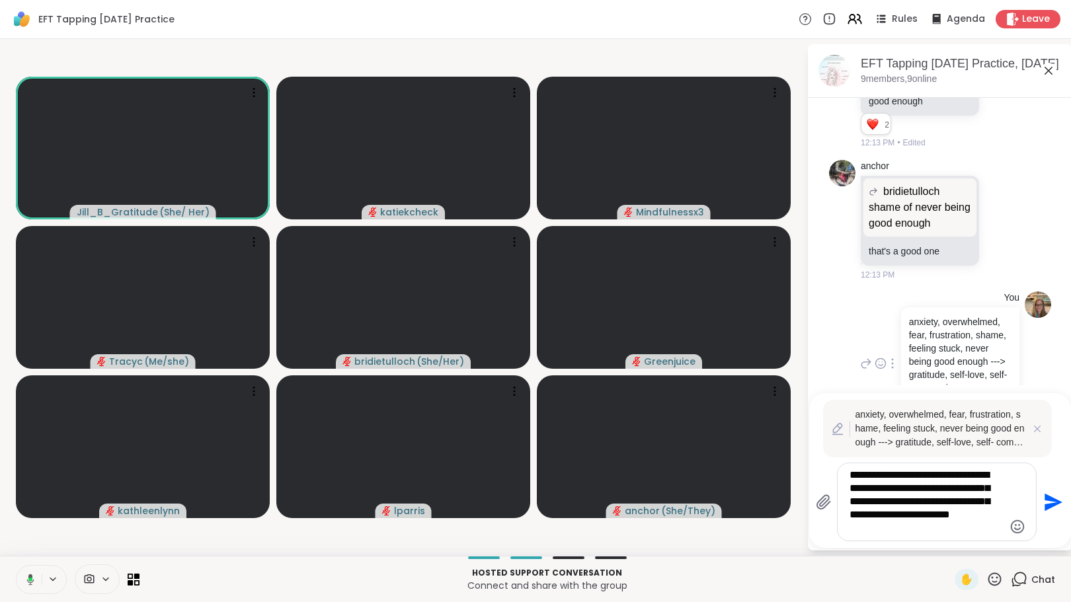
click at [948, 474] on textarea "**********" at bounding box center [927, 502] width 154 height 67
type textarea "**********"
drag, startPoint x: 1053, startPoint y: 502, endPoint x: 1044, endPoint y: 503, distance: 9.9
click at [1044, 503] on icon "Send" at bounding box center [1052, 502] width 21 height 21
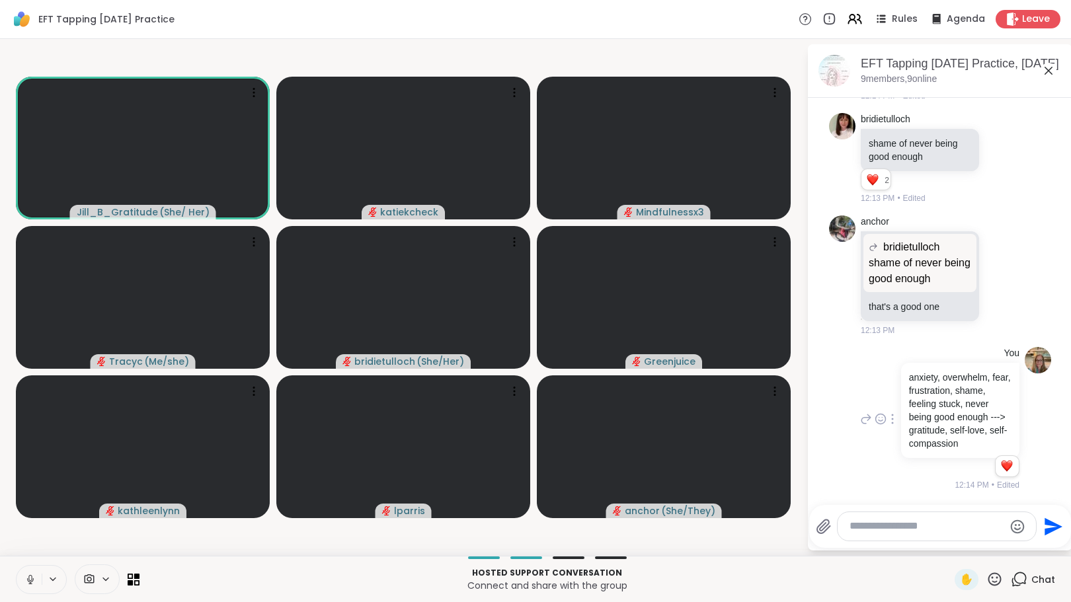
scroll to position [1785, 0]
click at [1044, 503] on div at bounding box center [942, 504] width 259 height 8
click at [959, 521] on textarea "Type your message" at bounding box center [927, 527] width 154 height 14
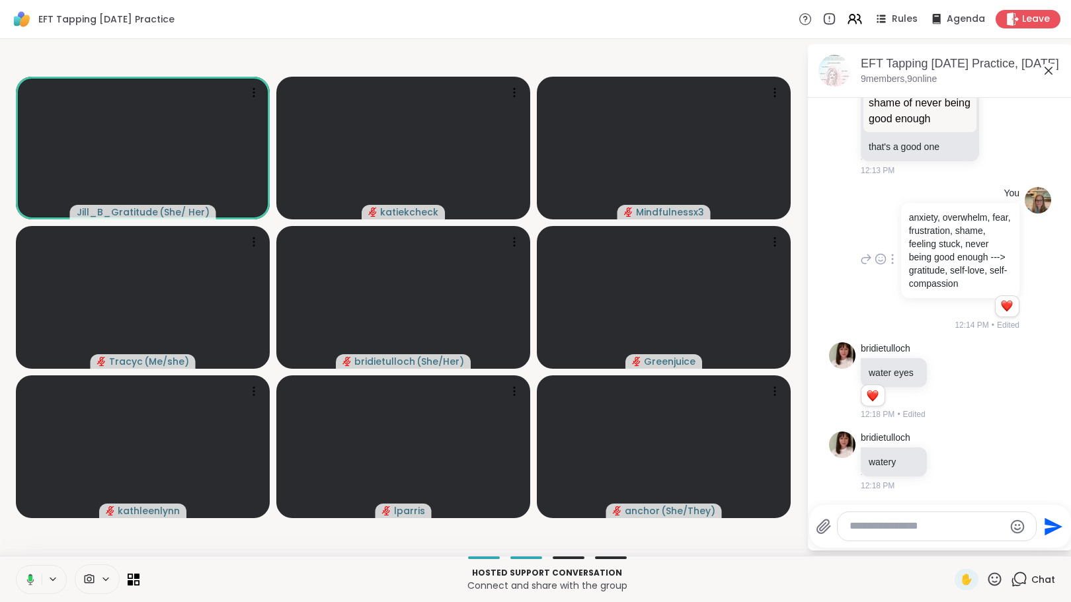
scroll to position [1945, 0]
click at [943, 530] on textarea "Type your message" at bounding box center [927, 527] width 154 height 14
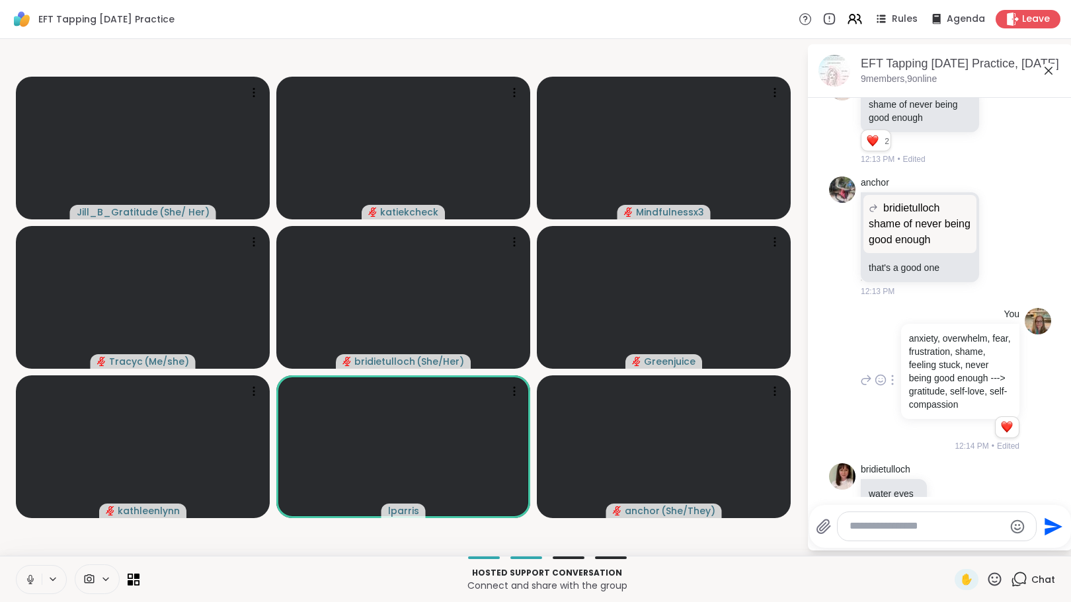
scroll to position [2015, 0]
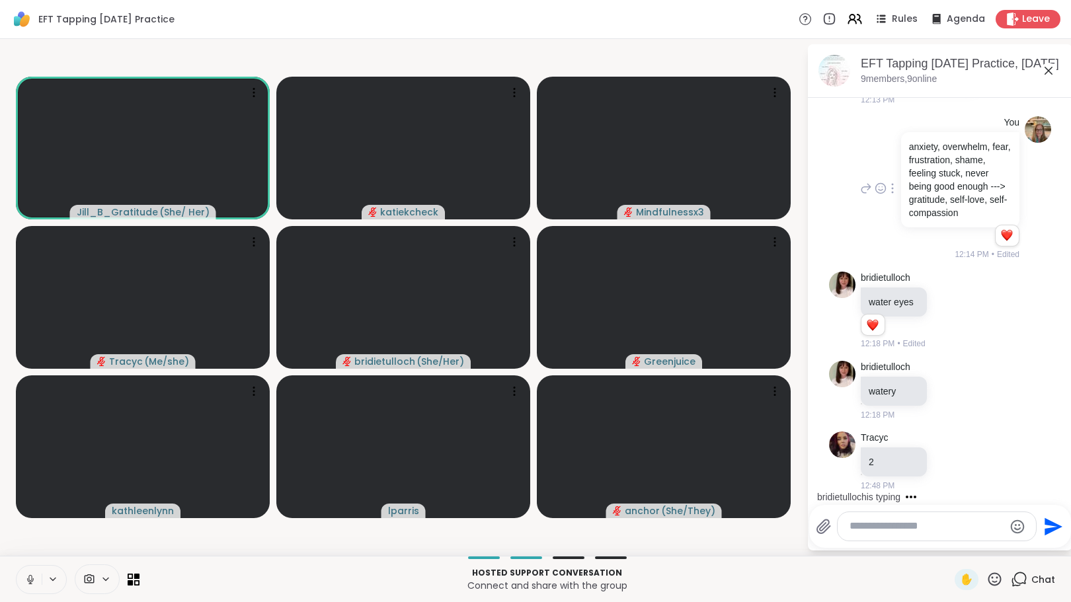
click at [872, 528] on textarea "Type your message" at bounding box center [927, 527] width 154 height 14
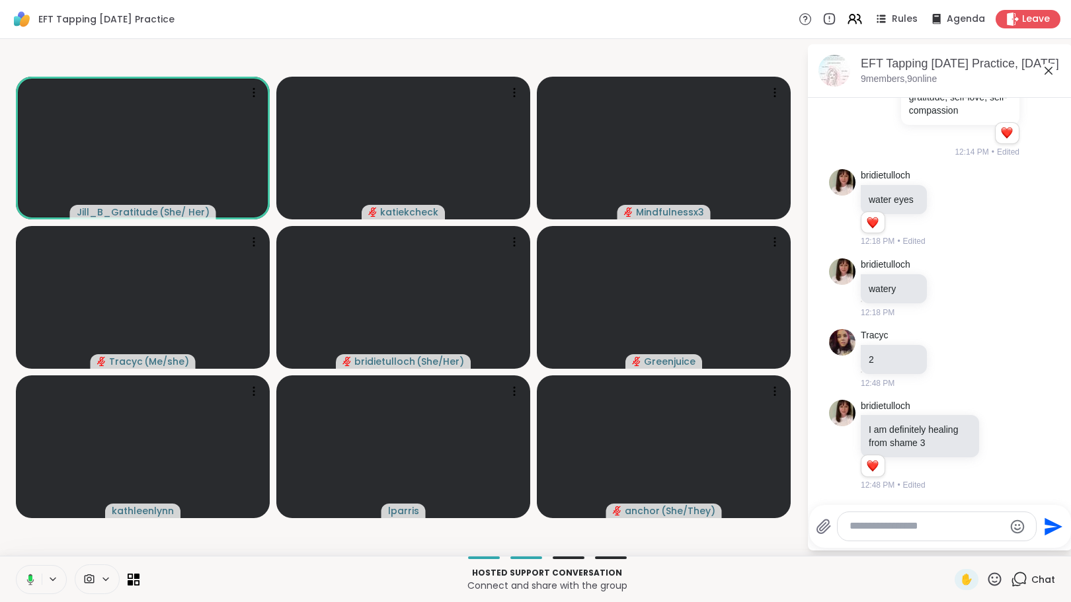
scroll to position [2215, 0]
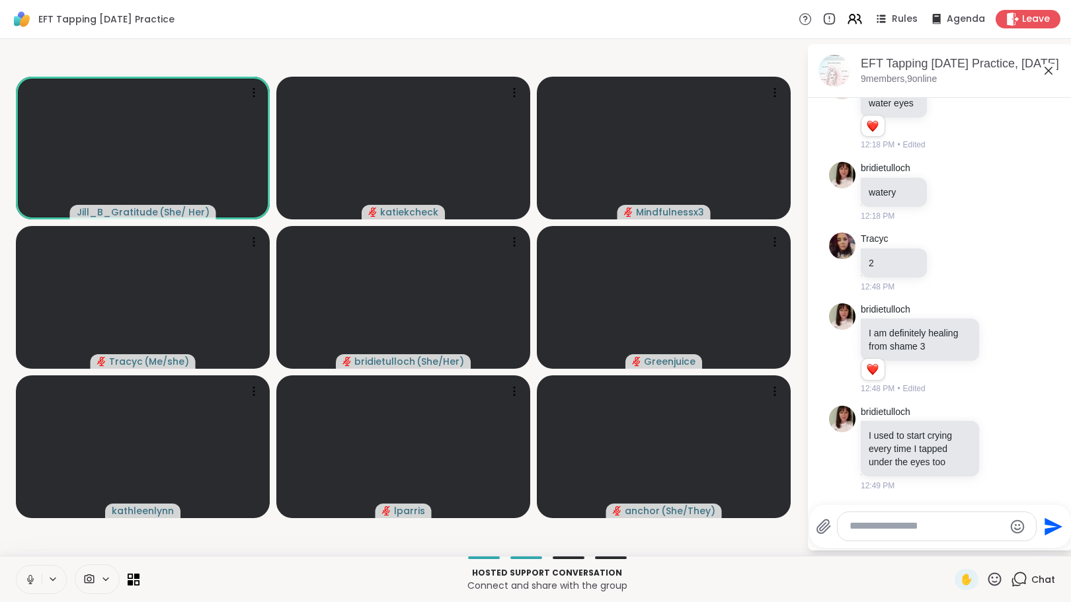
click at [819, 526] on icon at bounding box center [823, 527] width 13 height 14
click at [0, 0] on input "file" at bounding box center [0, 0] width 0 height 0
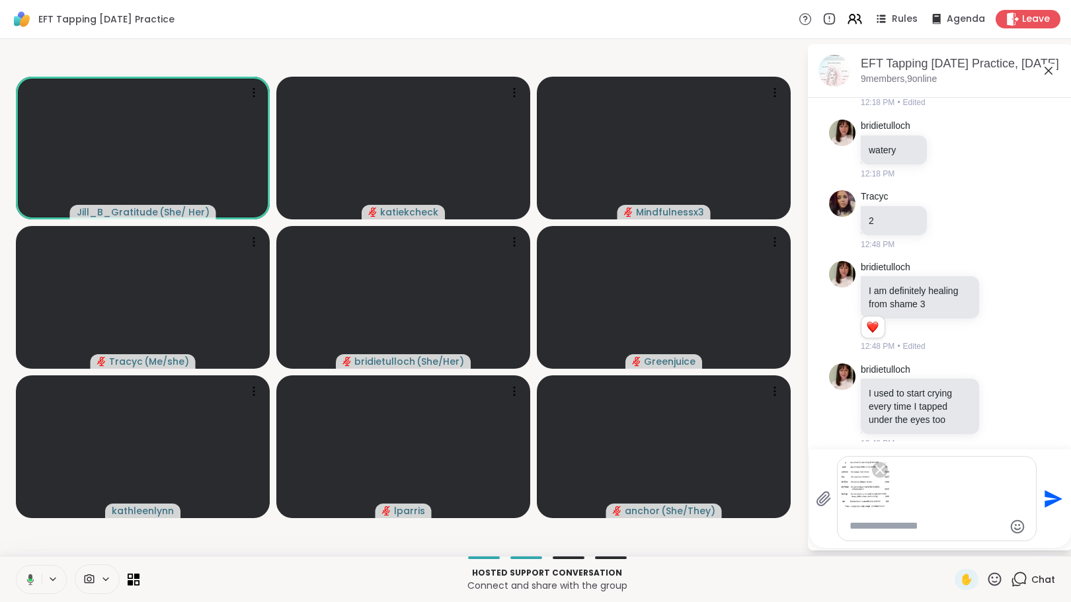
click at [1048, 501] on icon "Send" at bounding box center [1054, 499] width 18 height 18
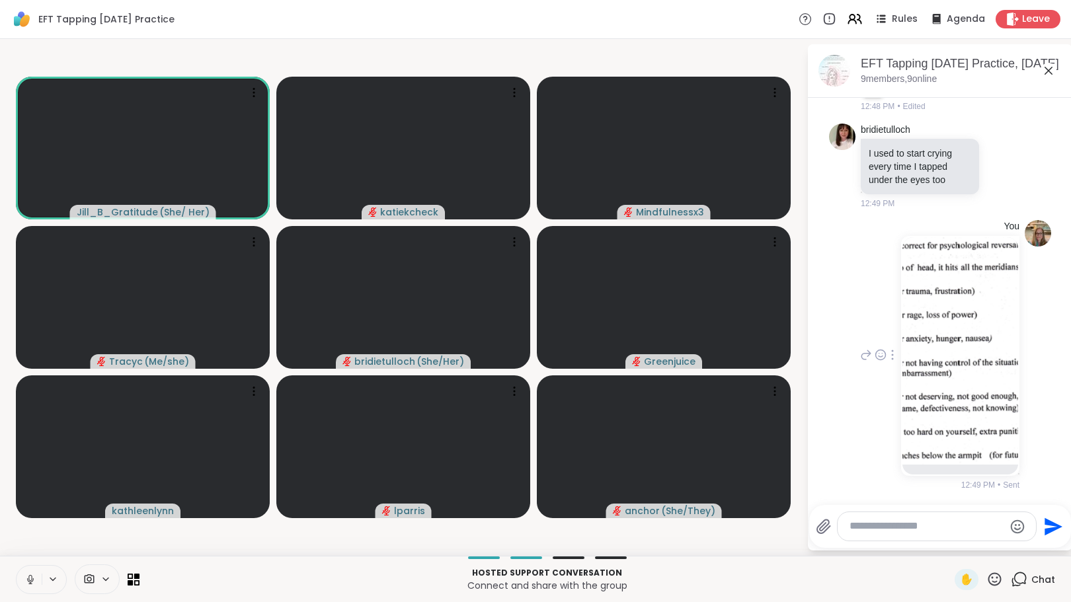
click at [948, 386] on img at bounding box center [961, 351] width 116 height 228
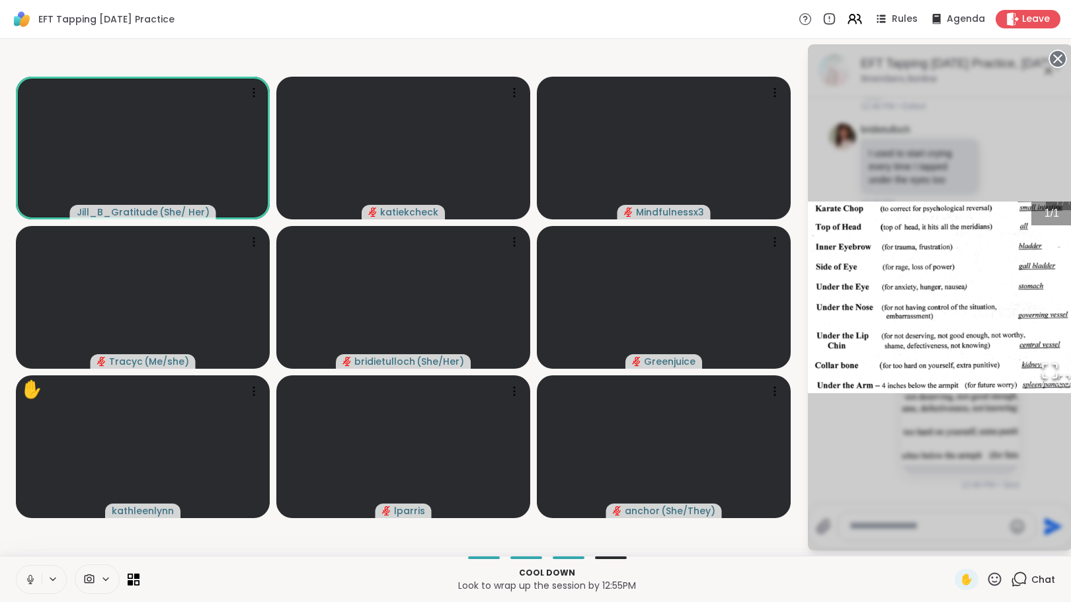
click at [1055, 53] on circle at bounding box center [1058, 59] width 16 height 16
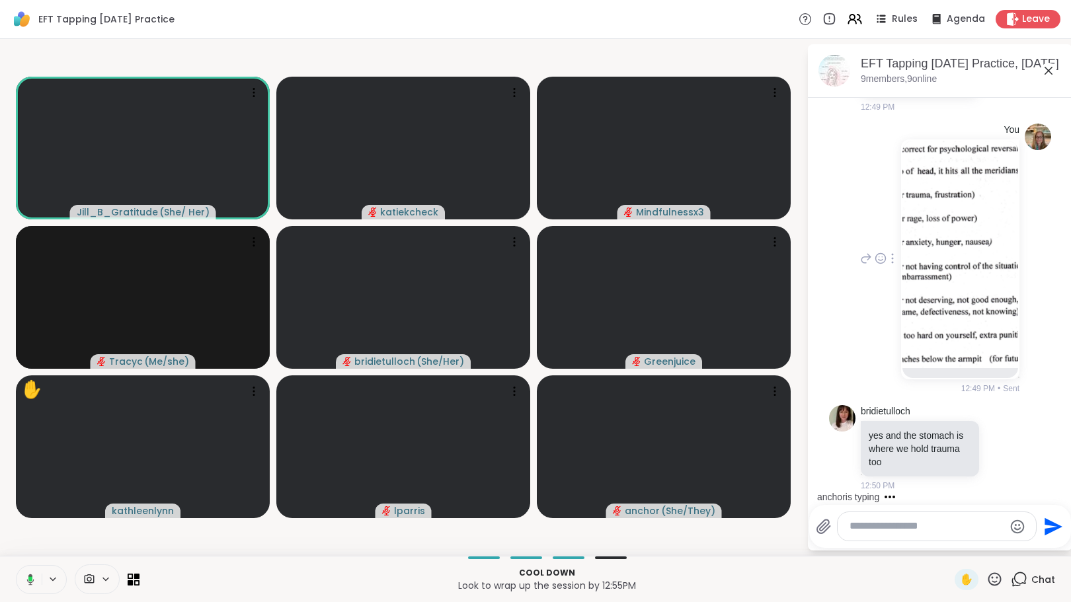
scroll to position [2691, 0]
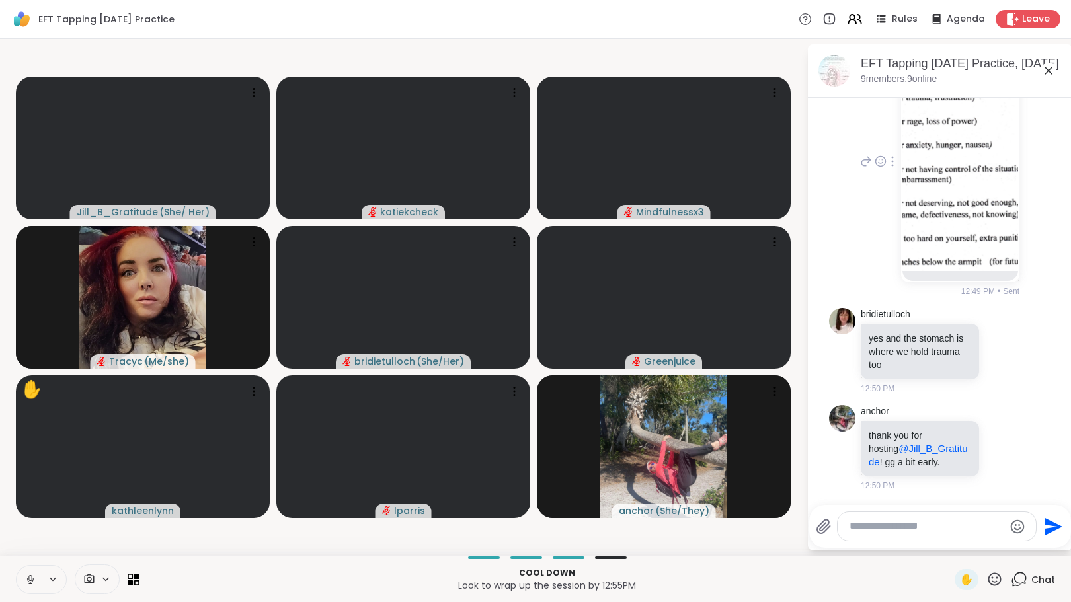
click at [947, 226] on img at bounding box center [961, 158] width 116 height 228
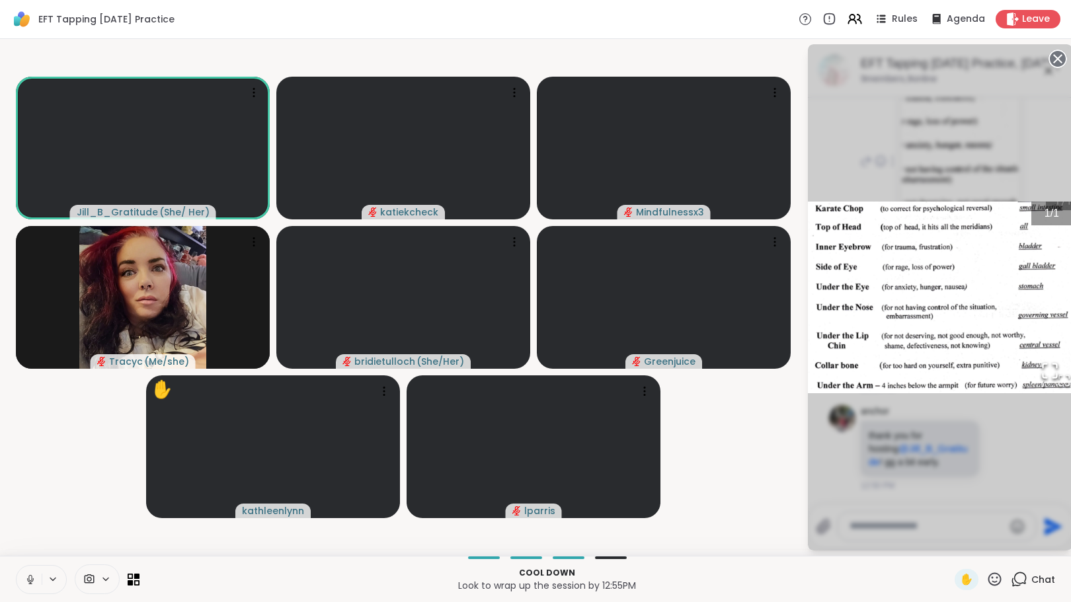
click at [1055, 56] on icon at bounding box center [1058, 59] width 19 height 19
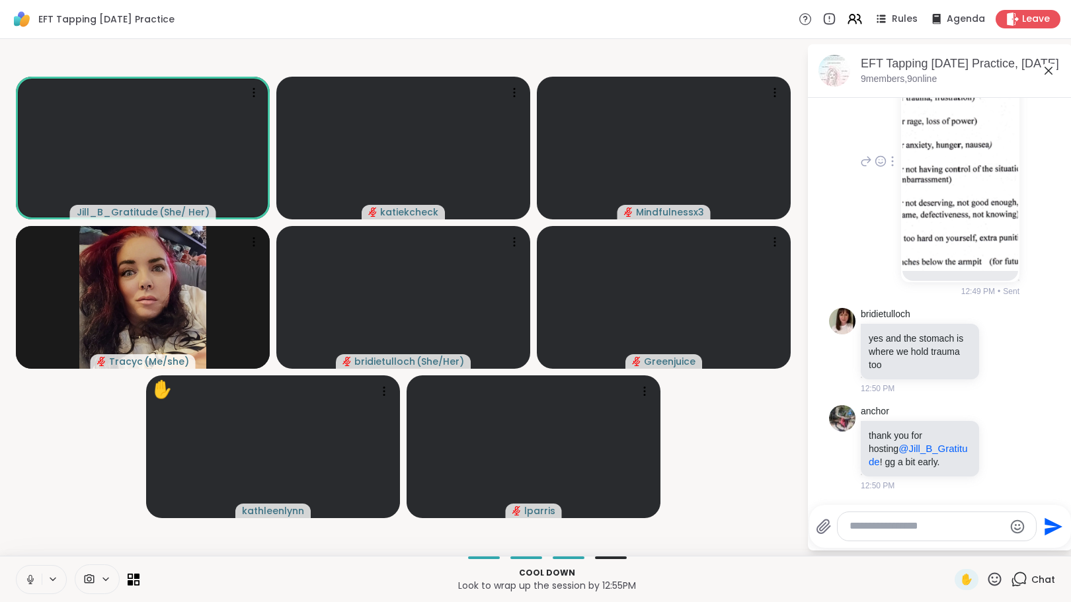
click at [852, 530] on textarea "Type your message" at bounding box center [927, 527] width 154 height 14
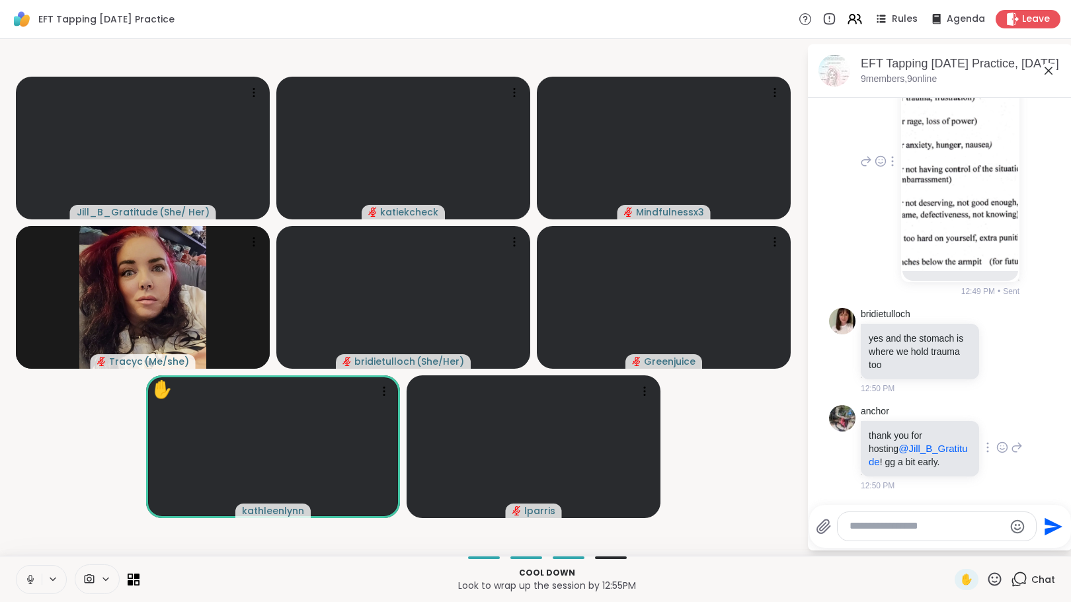
click at [997, 448] on icon at bounding box center [1003, 447] width 12 height 13
click at [997, 427] on div "Select Reaction: Heart" at bounding box center [1003, 427] width 12 height 12
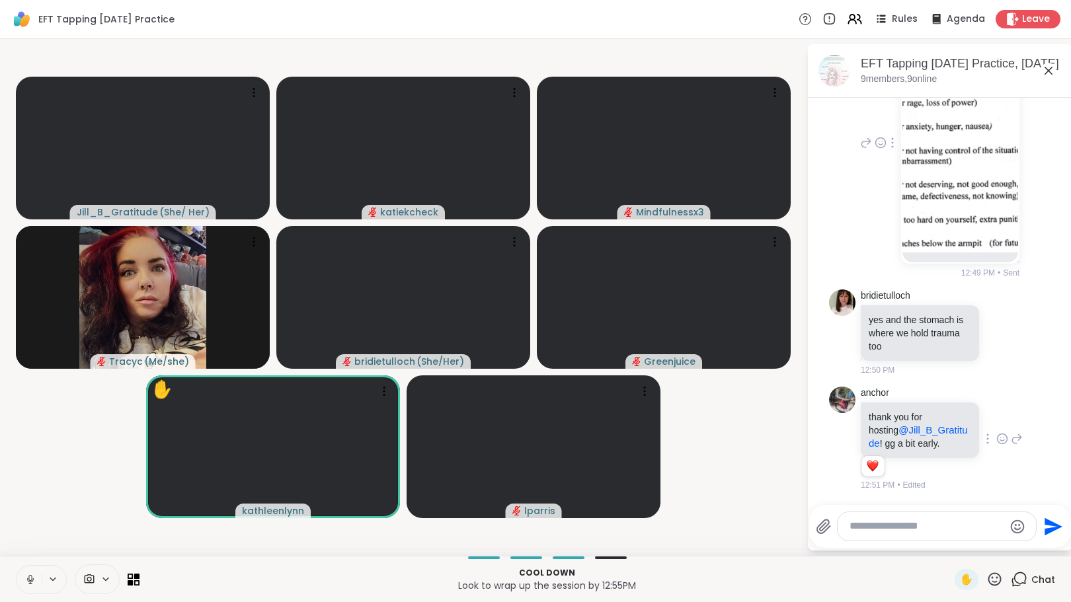
scroll to position [2709, 0]
click at [875, 528] on textarea "Type your message" at bounding box center [927, 527] width 154 height 14
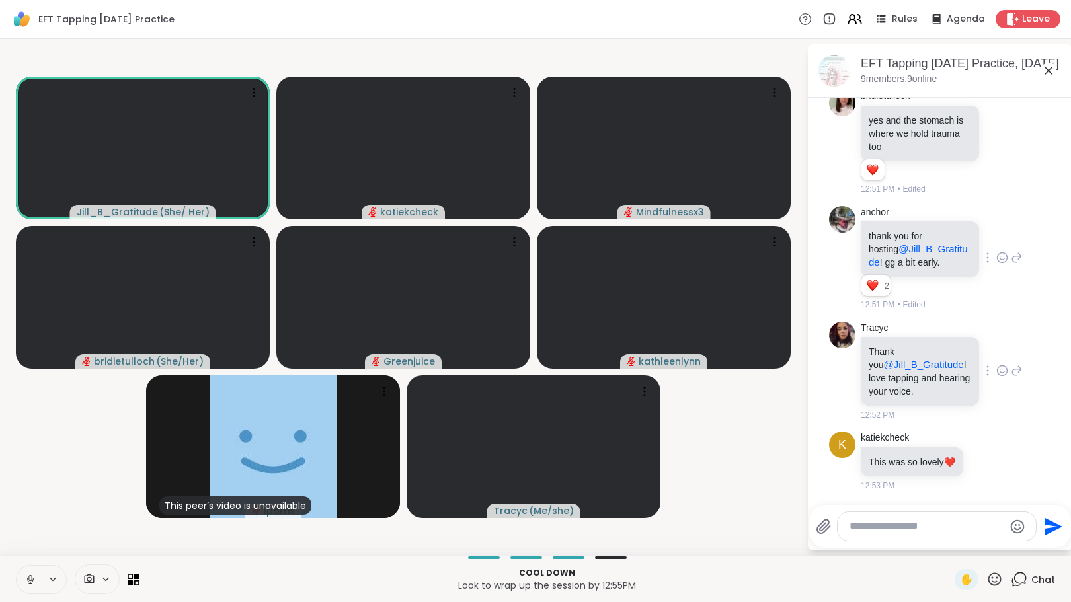
scroll to position [2980, 0]
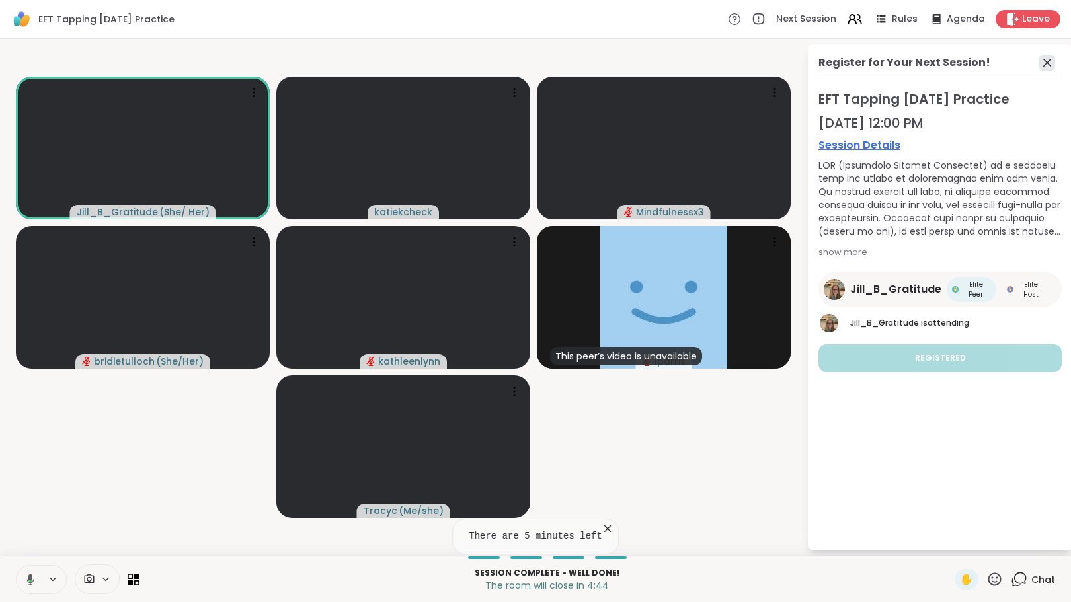
click at [1048, 61] on icon at bounding box center [1048, 63] width 16 height 16
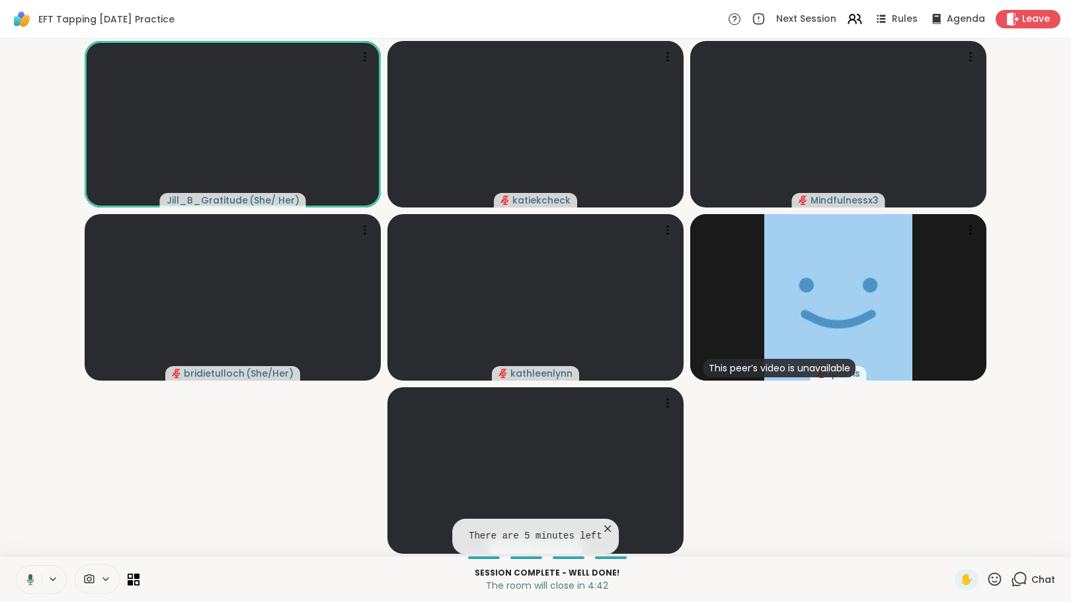
click at [1014, 583] on icon at bounding box center [1020, 579] width 13 height 12
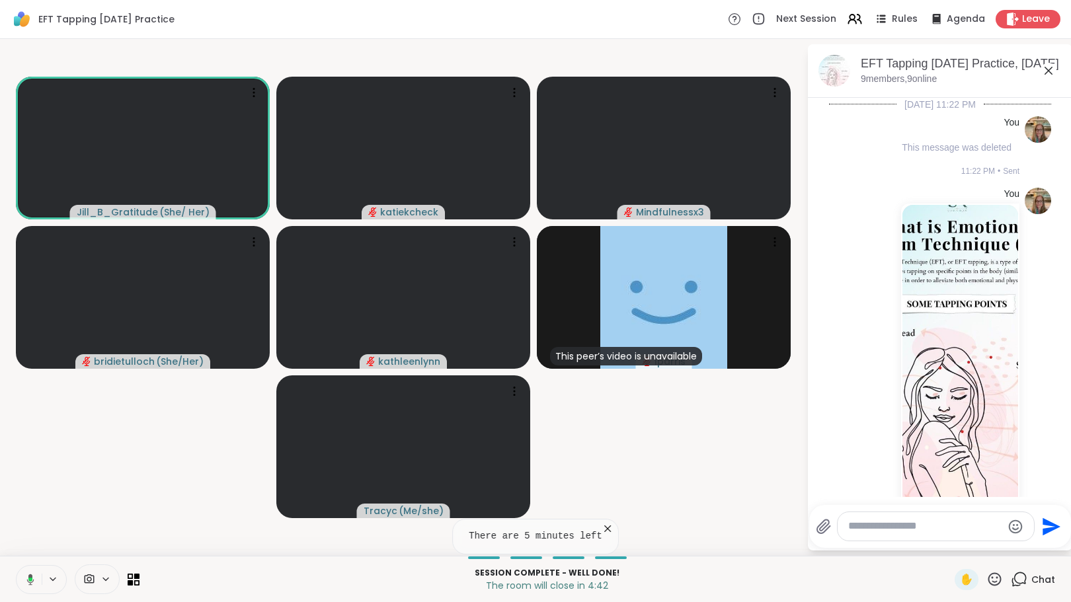
scroll to position [2967, 0]
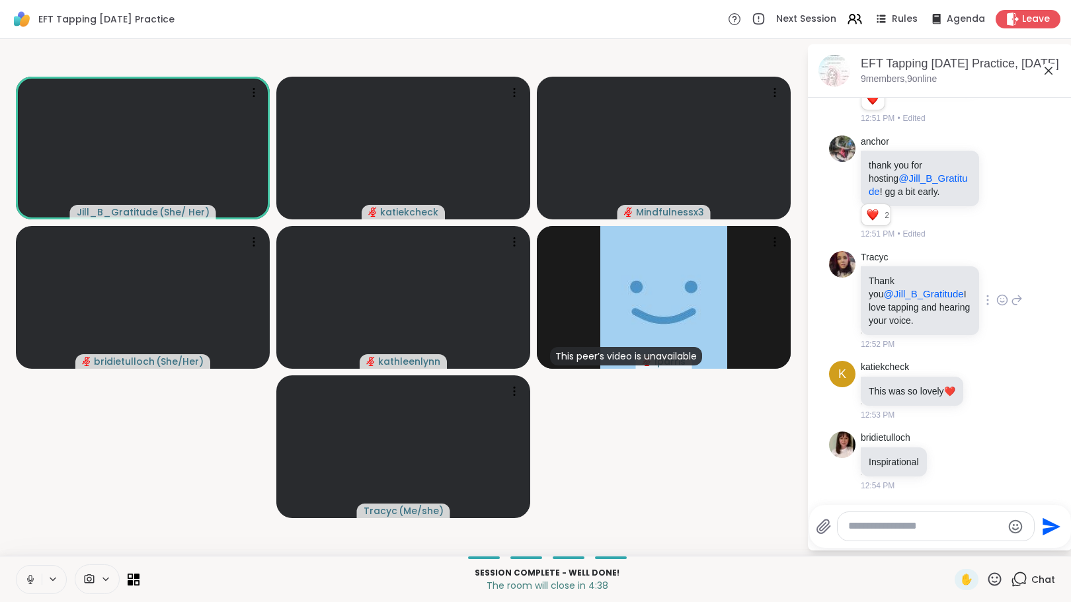
click at [997, 302] on icon at bounding box center [1003, 300] width 12 height 13
click at [997, 277] on div "Select Reaction: Heart" at bounding box center [1003, 279] width 12 height 12
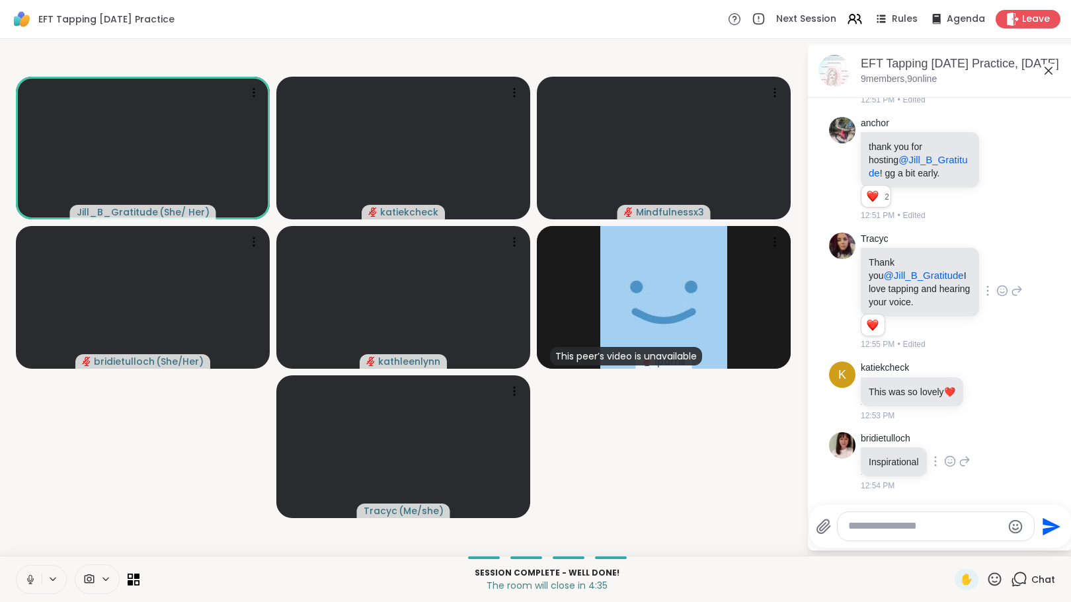
click at [950, 468] on icon at bounding box center [950, 461] width 12 height 13
click at [953, 446] on div "Select Reaction: Heart" at bounding box center [950, 440] width 12 height 12
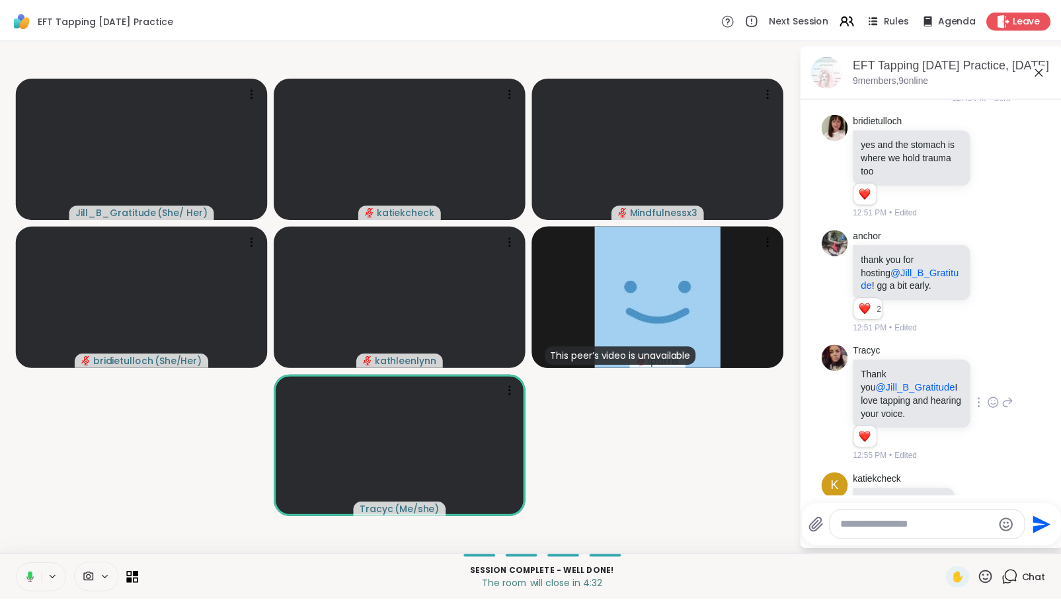
scroll to position [3004, 0]
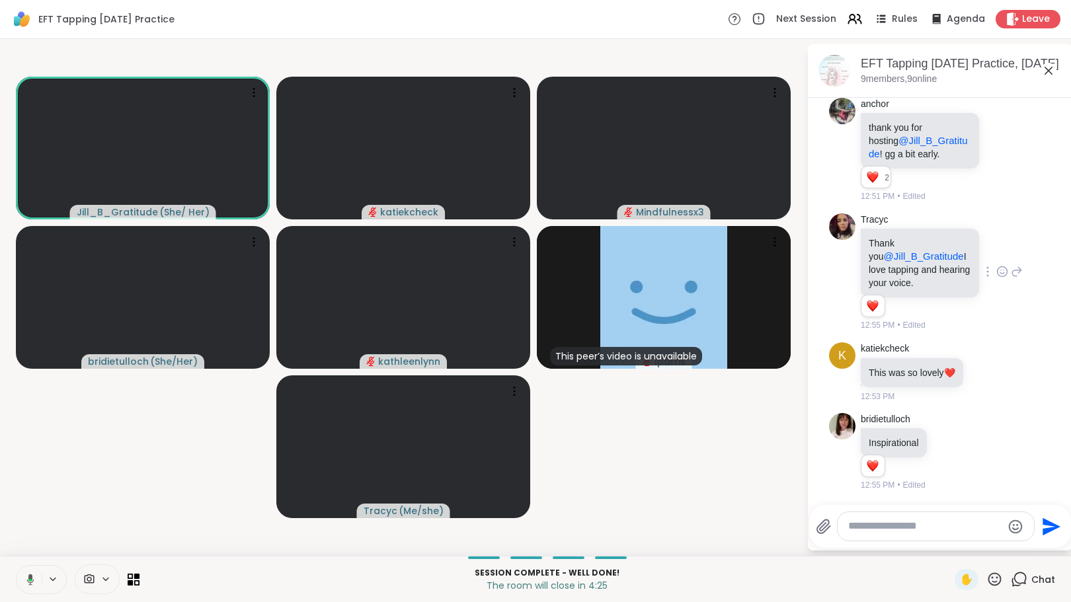
click at [987, 578] on icon at bounding box center [995, 579] width 17 height 17
click at [950, 546] on span "❤️" at bounding box center [956, 545] width 13 height 16
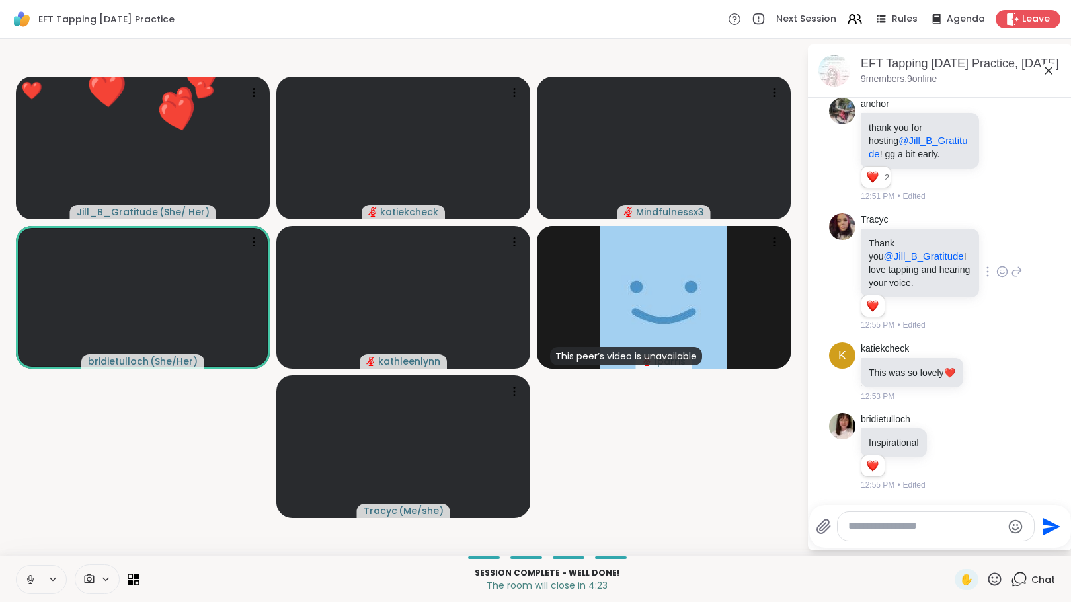
click at [988, 587] on icon at bounding box center [995, 579] width 17 height 17
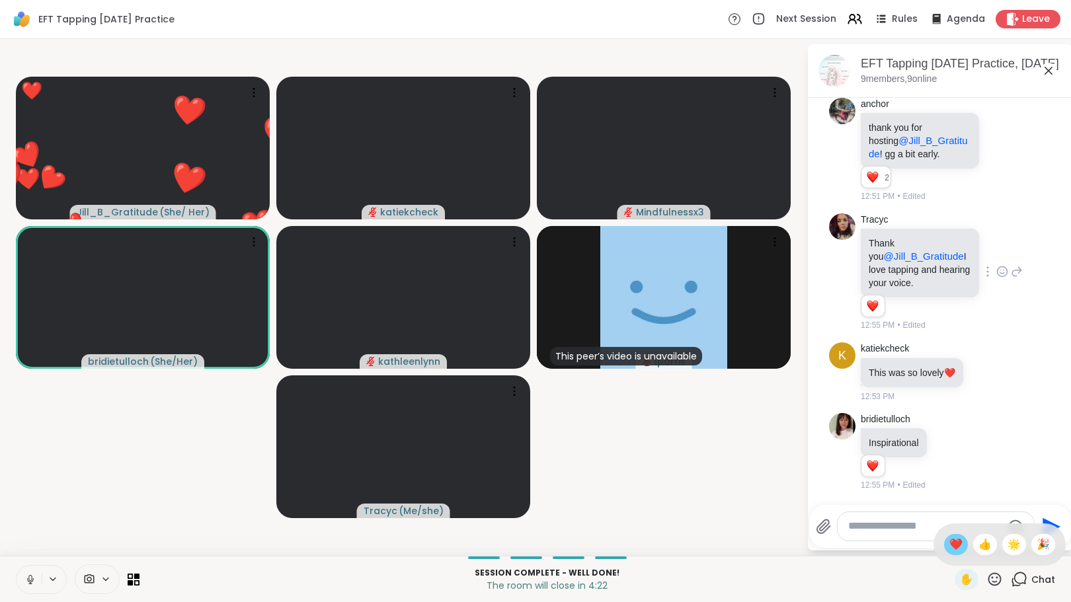
click at [950, 548] on span "❤️" at bounding box center [956, 545] width 13 height 16
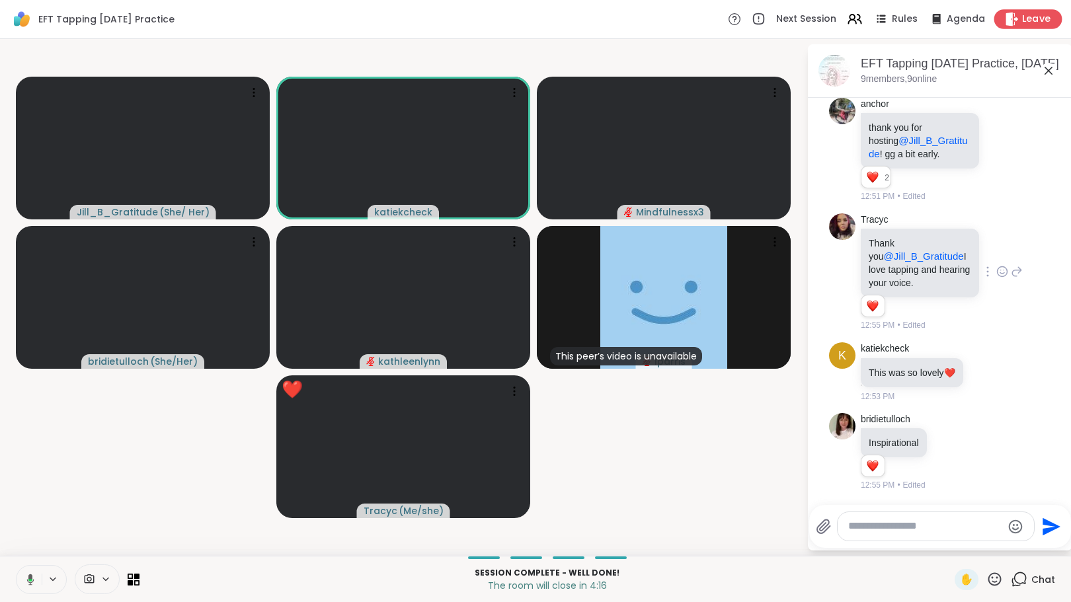
click at [1009, 20] on icon at bounding box center [1012, 19] width 14 height 14
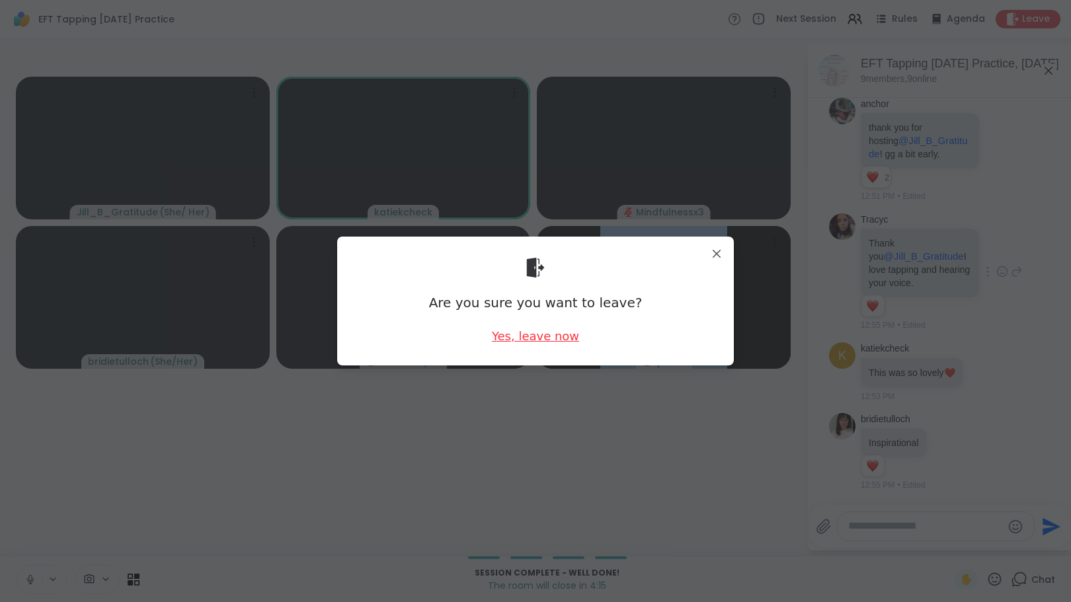
click at [552, 337] on div "Yes, leave now" at bounding box center [535, 336] width 87 height 17
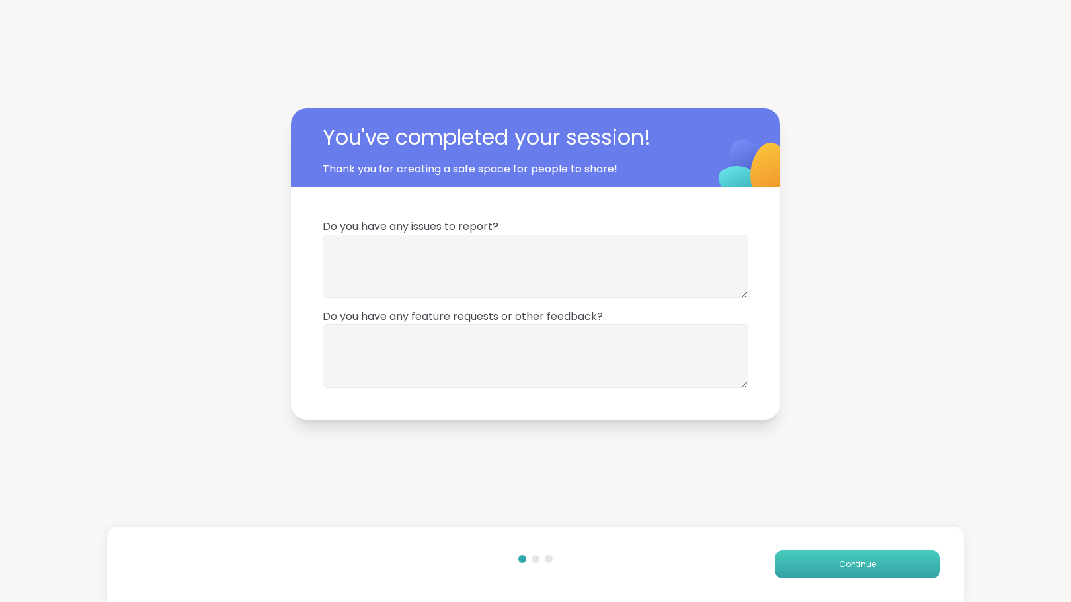
click at [827, 567] on button "Continue" at bounding box center [857, 565] width 165 height 28
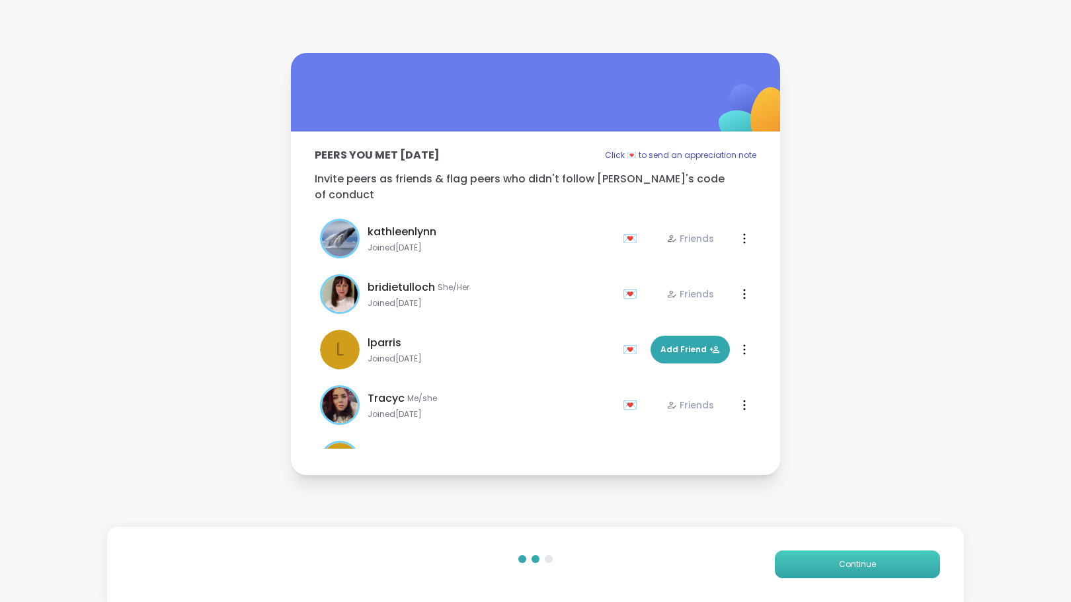
click at [827, 567] on button "Continue" at bounding box center [857, 565] width 165 height 28
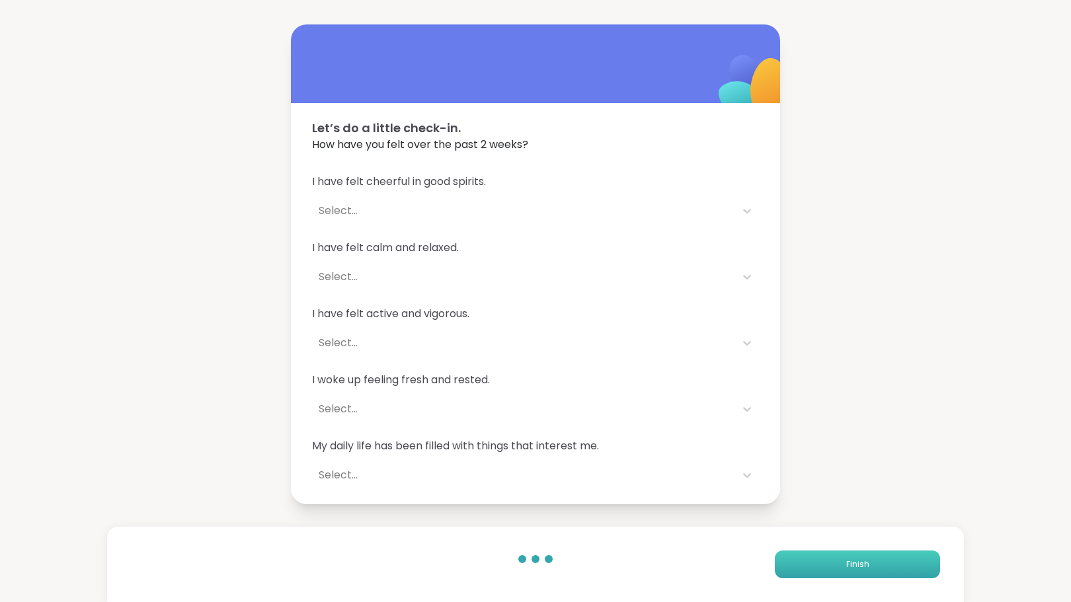
click at [827, 567] on button "Finish" at bounding box center [857, 565] width 165 height 28
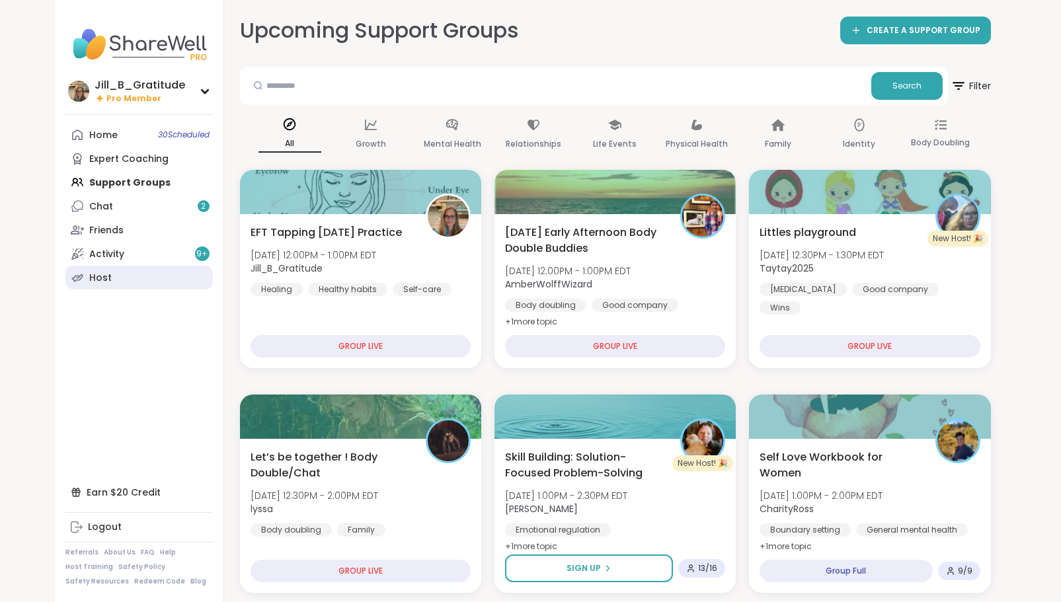
click at [110, 276] on link "Host" at bounding box center [138, 278] width 147 height 24
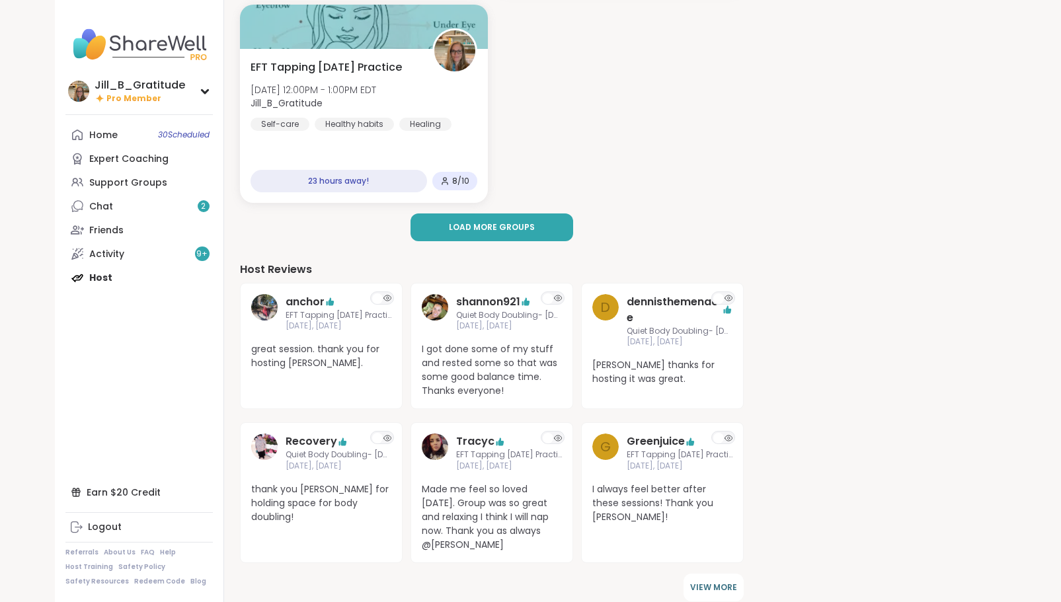
scroll to position [347, 0]
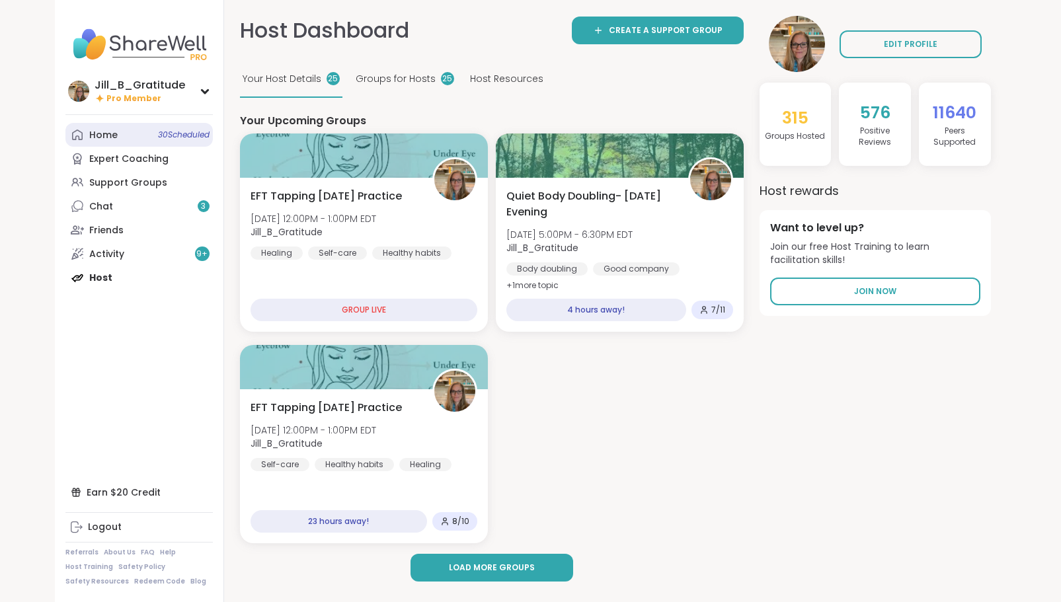
click at [149, 132] on link "Home 30 Scheduled" at bounding box center [138, 135] width 147 height 24
click at [169, 136] on span "31 Scheduled" at bounding box center [185, 135] width 49 height 11
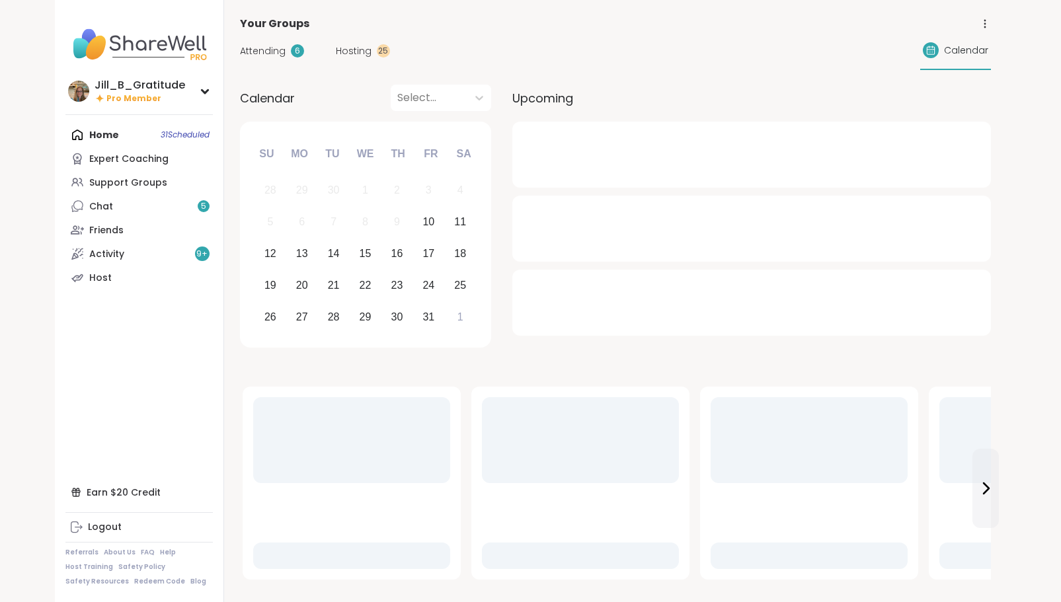
click at [258, 49] on span "Attending" at bounding box center [263, 51] width 46 height 14
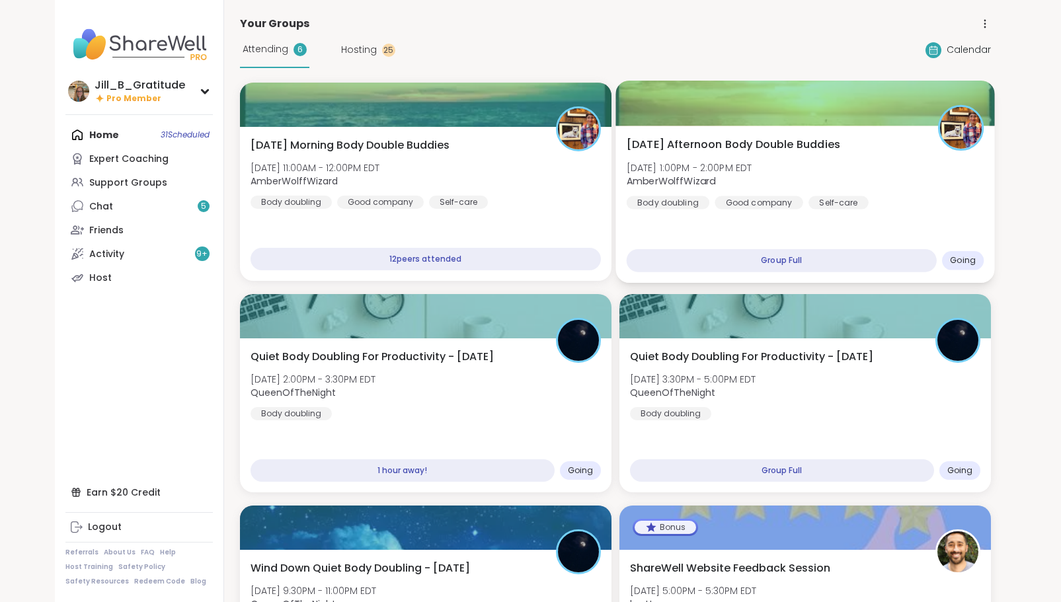
click at [850, 196] on div "Self-care" at bounding box center [839, 202] width 60 height 13
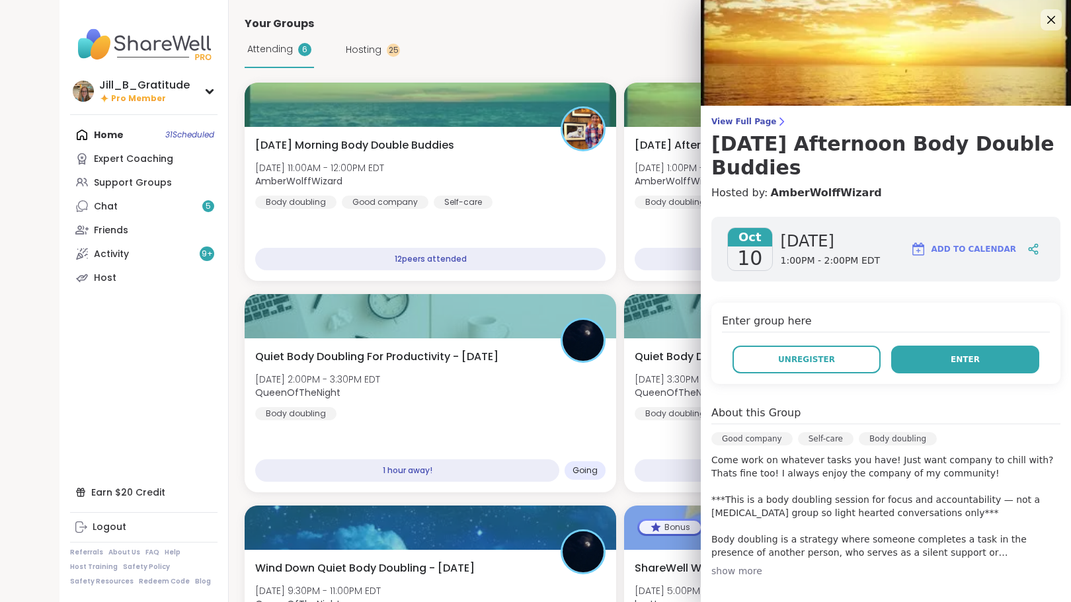
click at [954, 357] on span "Enter" at bounding box center [965, 360] width 29 height 12
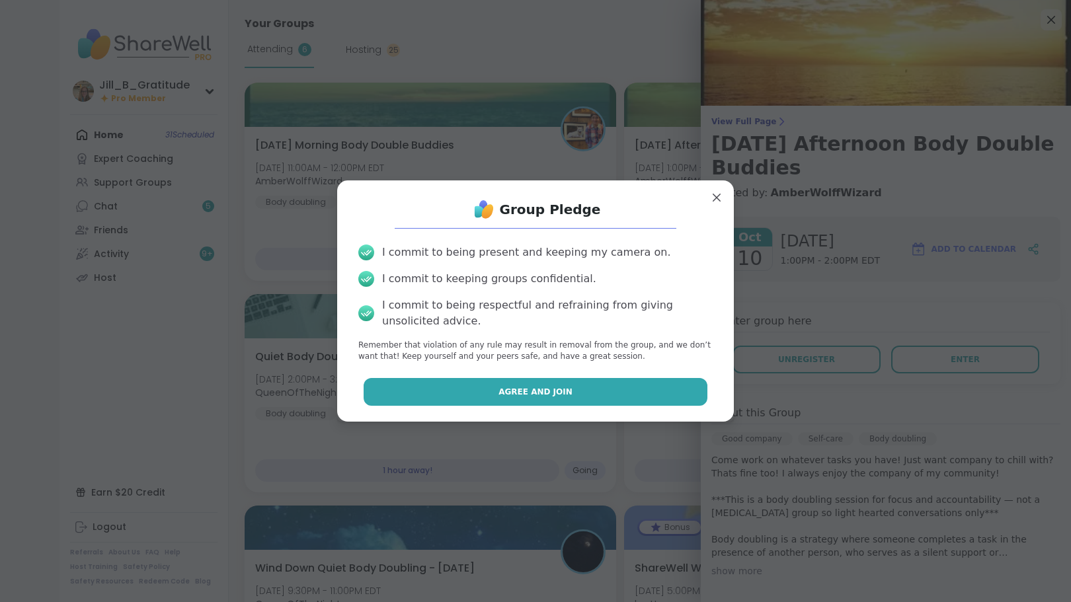
click at [557, 393] on span "Agree and Join" at bounding box center [536, 392] width 74 height 12
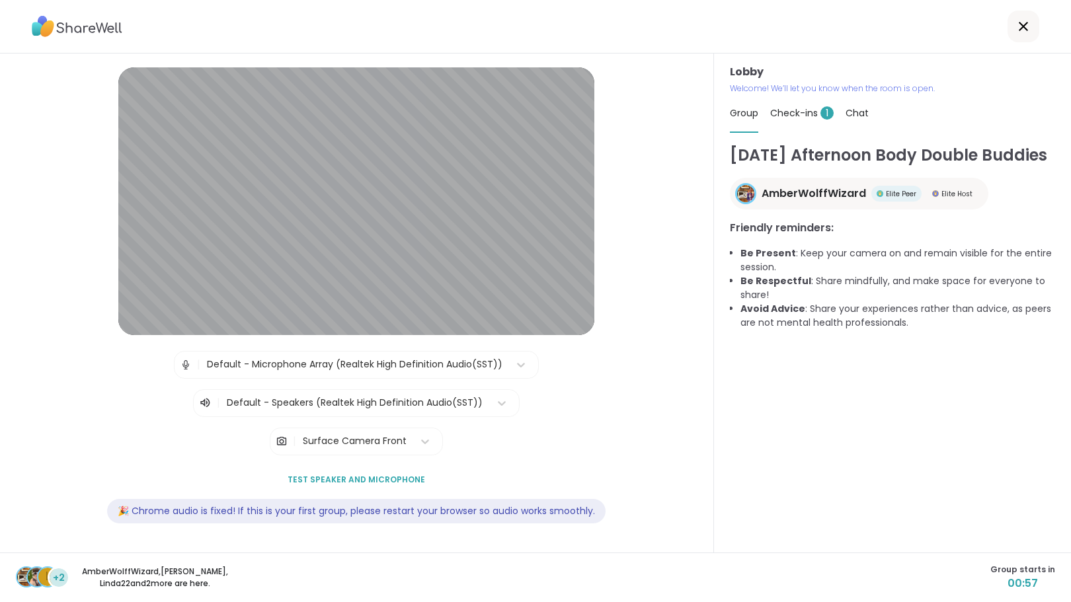
click at [801, 113] on span "Check-ins 1" at bounding box center [801, 112] width 63 height 13
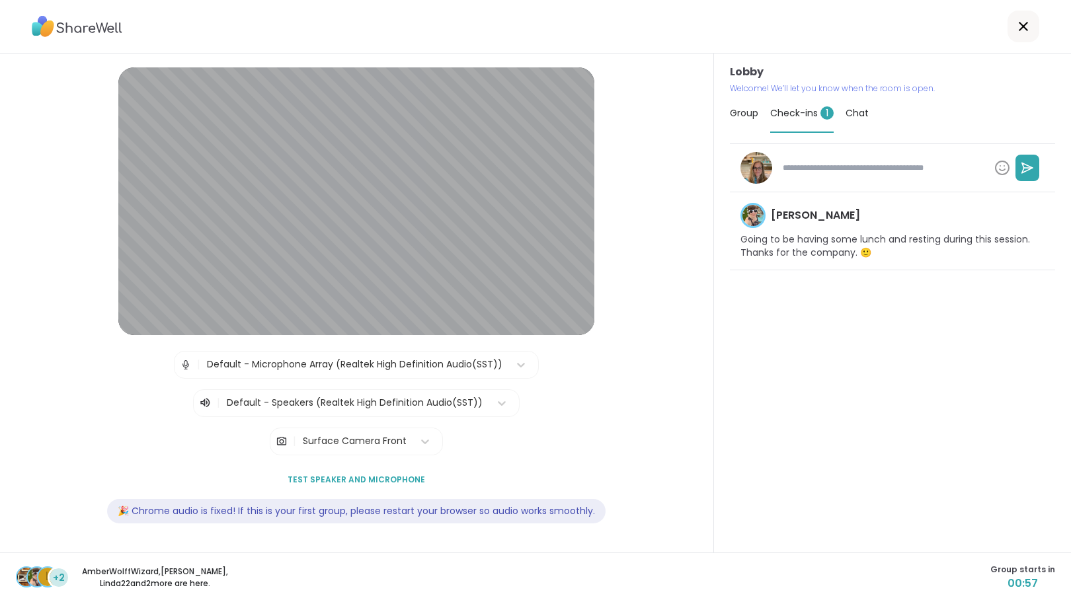
type textarea "*"
click at [851, 109] on span "Chat" at bounding box center [857, 112] width 23 height 13
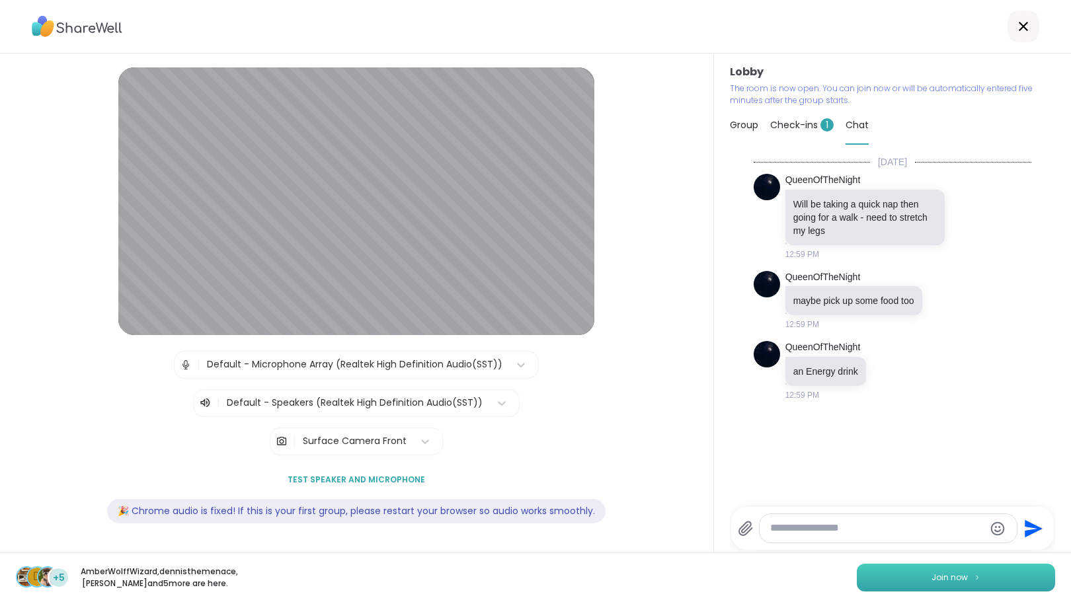
click at [921, 571] on button "Join now" at bounding box center [956, 578] width 198 height 28
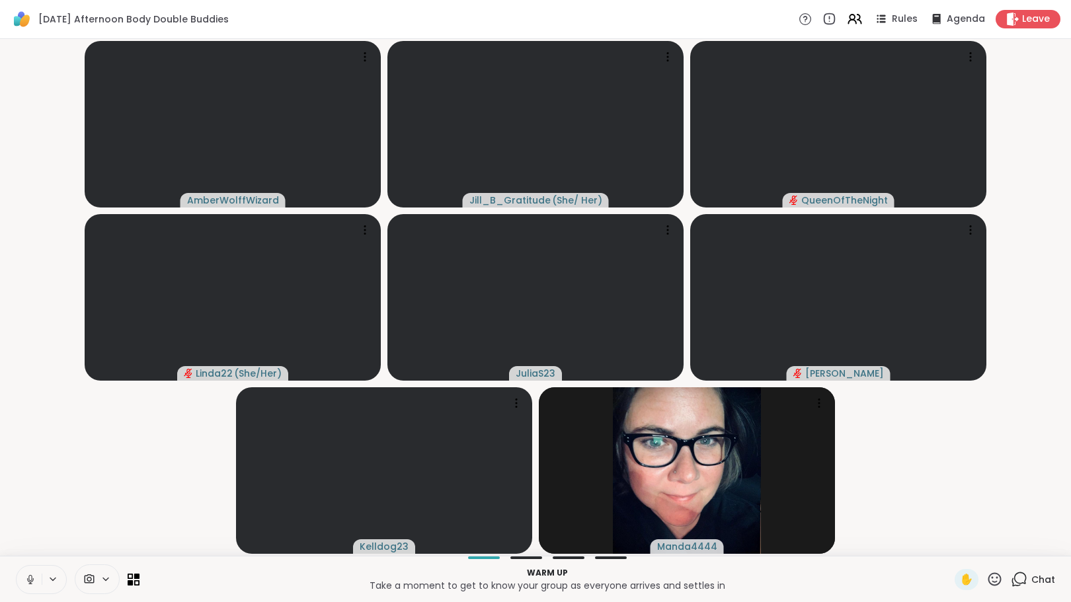
drag, startPoint x: 1018, startPoint y: 406, endPoint x: 1030, endPoint y: 461, distance: 56.2
click at [1030, 461] on video-player-container "AmberWolffWizard Jill_B_Gratitude ( She/ Her ) QueenOfTheNight Linda22 ( She/He…" at bounding box center [535, 297] width 1055 height 507
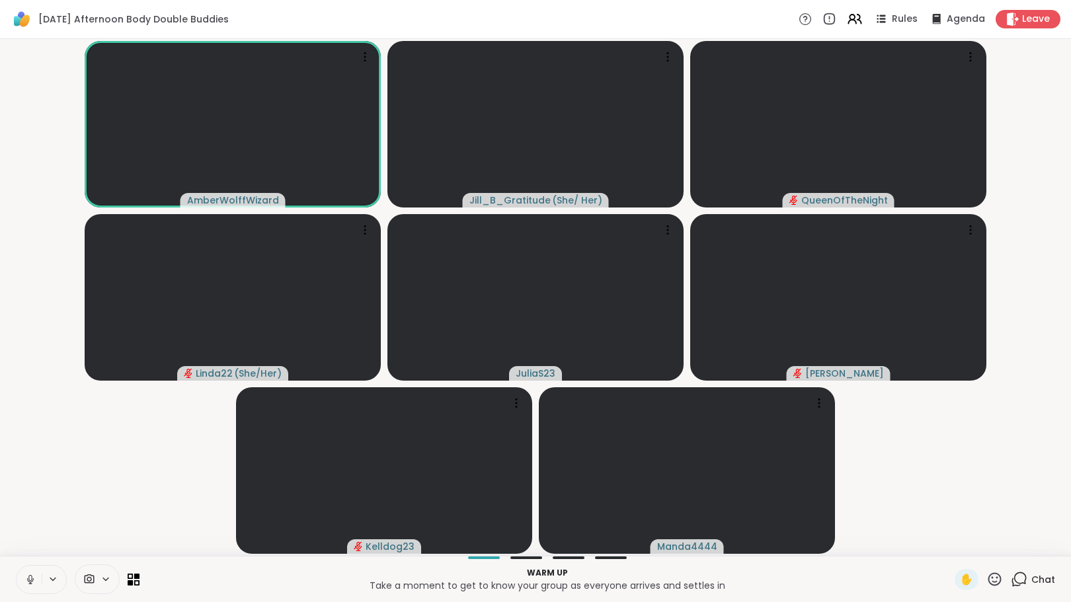
click at [24, 579] on button at bounding box center [29, 580] width 25 height 28
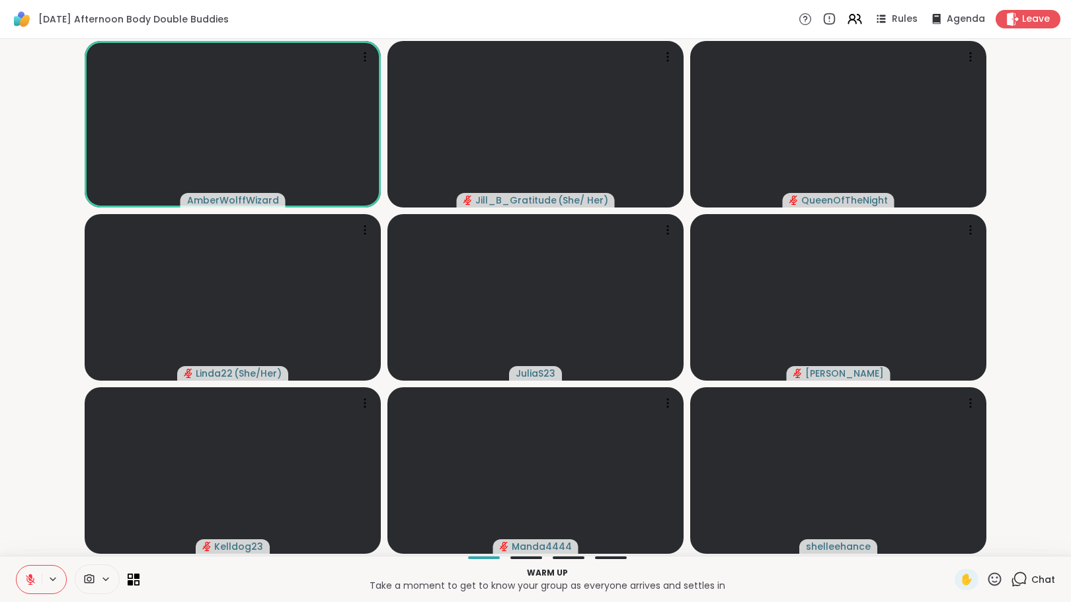
click at [1011, 577] on icon at bounding box center [1019, 579] width 17 height 17
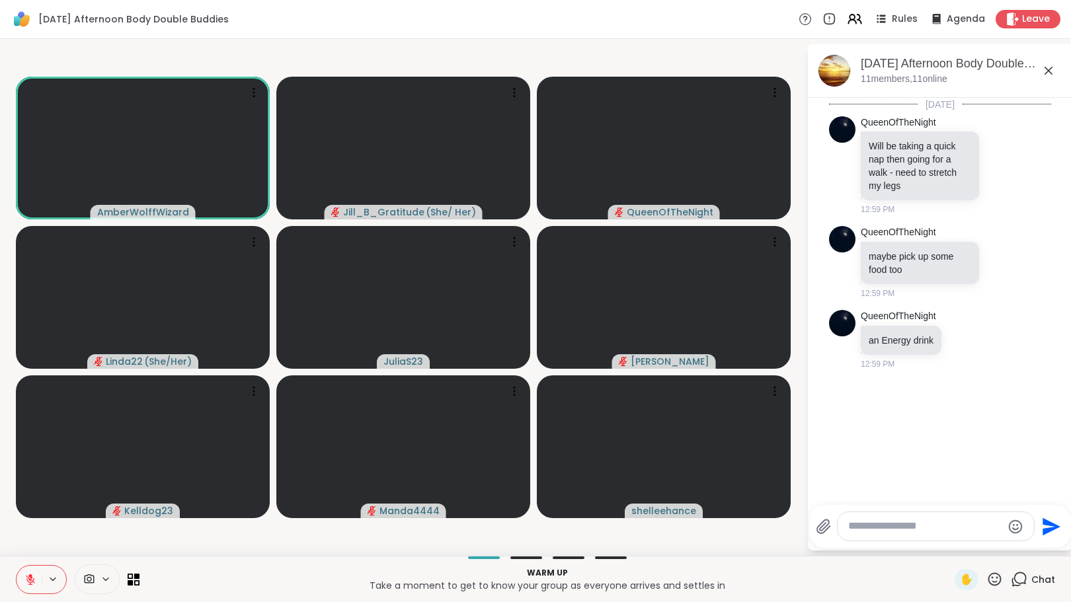
click at [914, 530] on textarea "Type your message" at bounding box center [925, 527] width 154 height 14
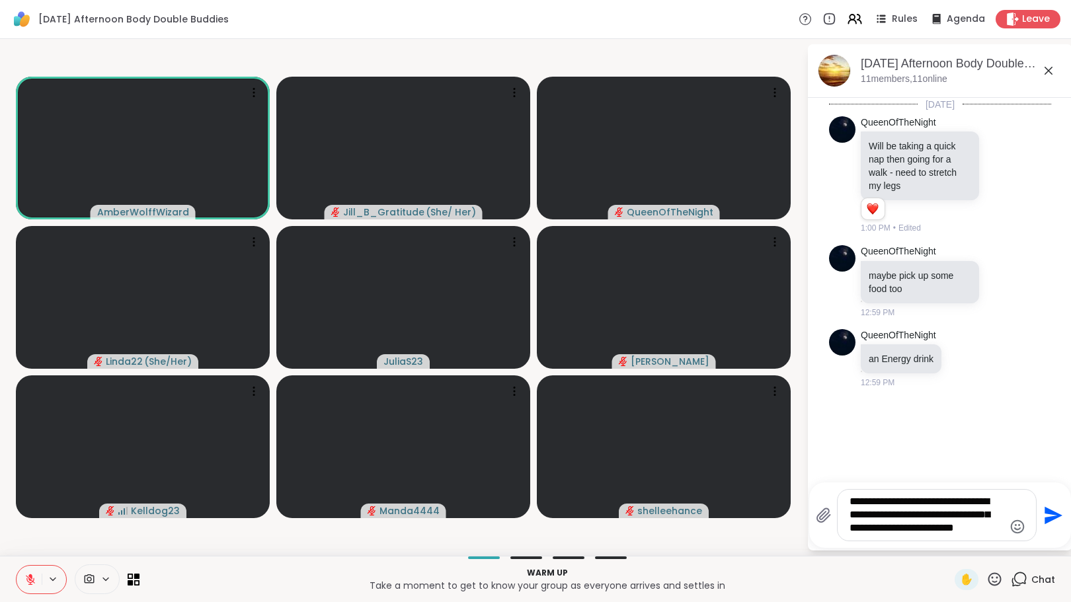
type textarea "**********"
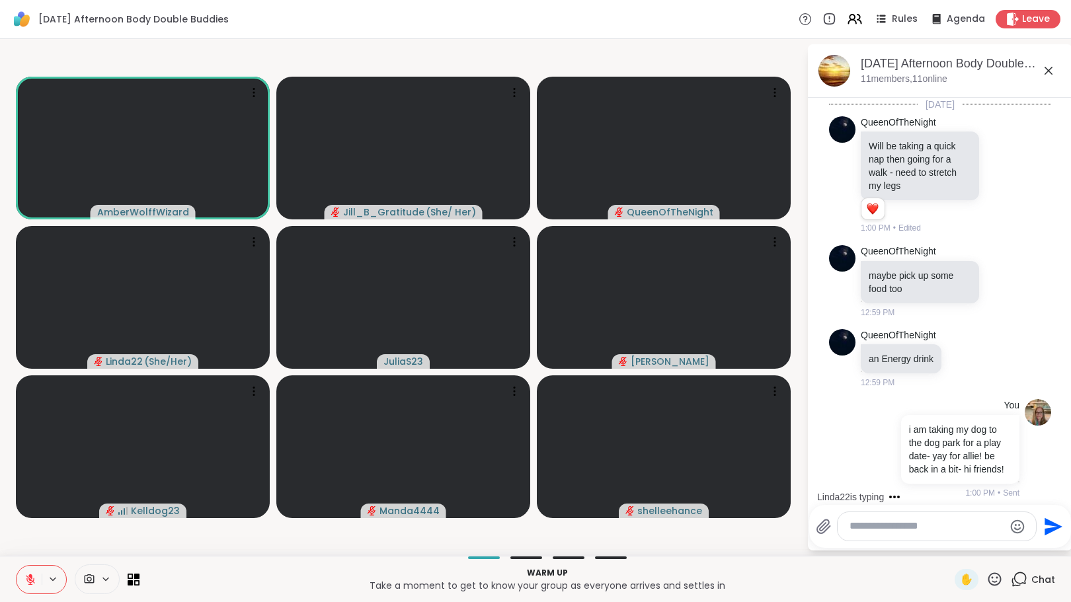
scroll to position [21, 0]
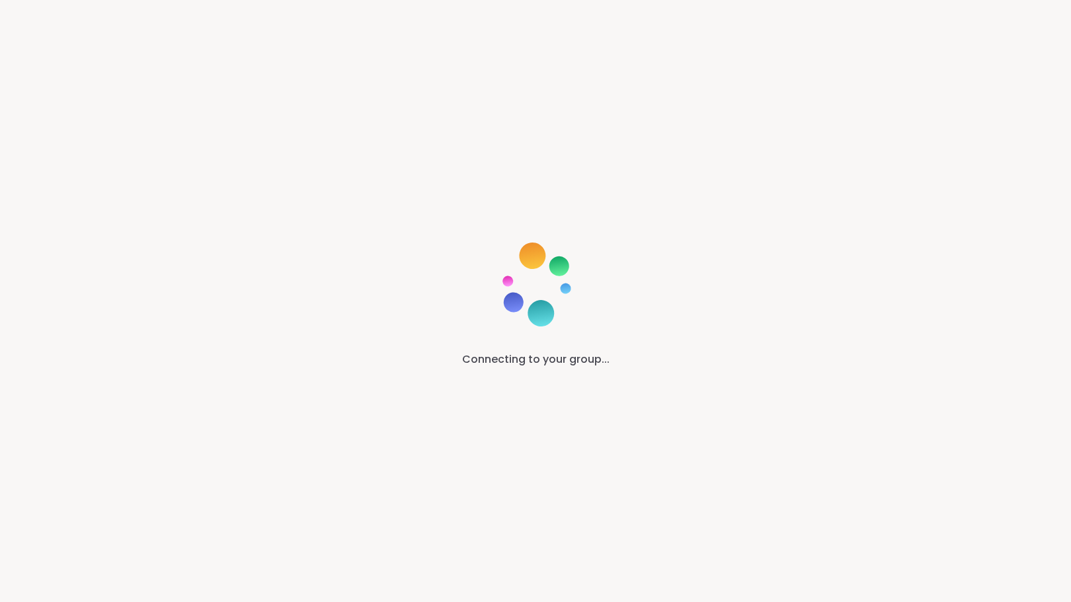
click at [863, 272] on div "Connecting to your group..." at bounding box center [535, 301] width 1071 height 602
click at [1061, 419] on div "Connecting to your group..." at bounding box center [535, 301] width 1071 height 602
